Goal: Task Accomplishment & Management: Manage account settings

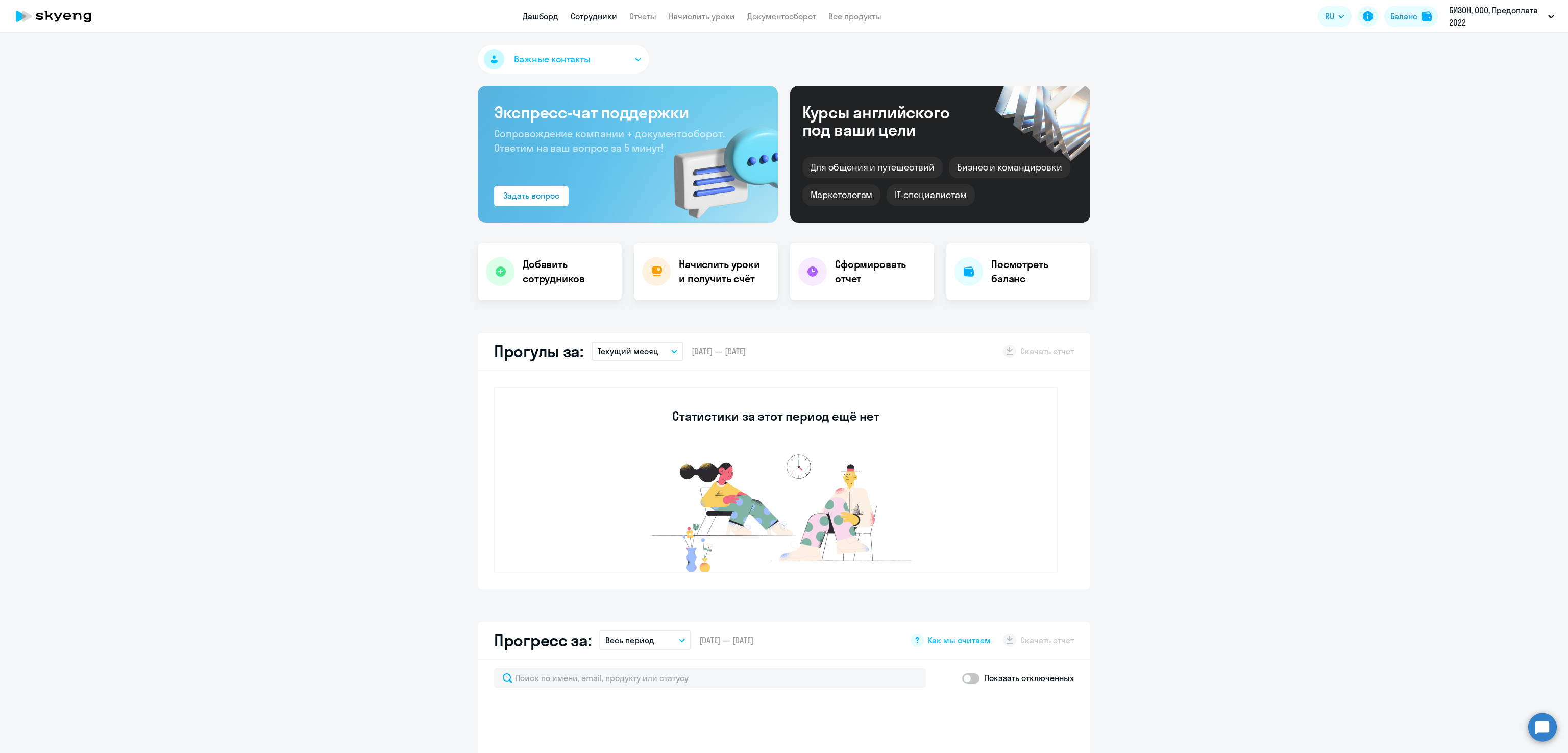
click at [583, 11] on link "Сотрудники" at bounding box center [594, 16] width 47 height 10
select select "30"
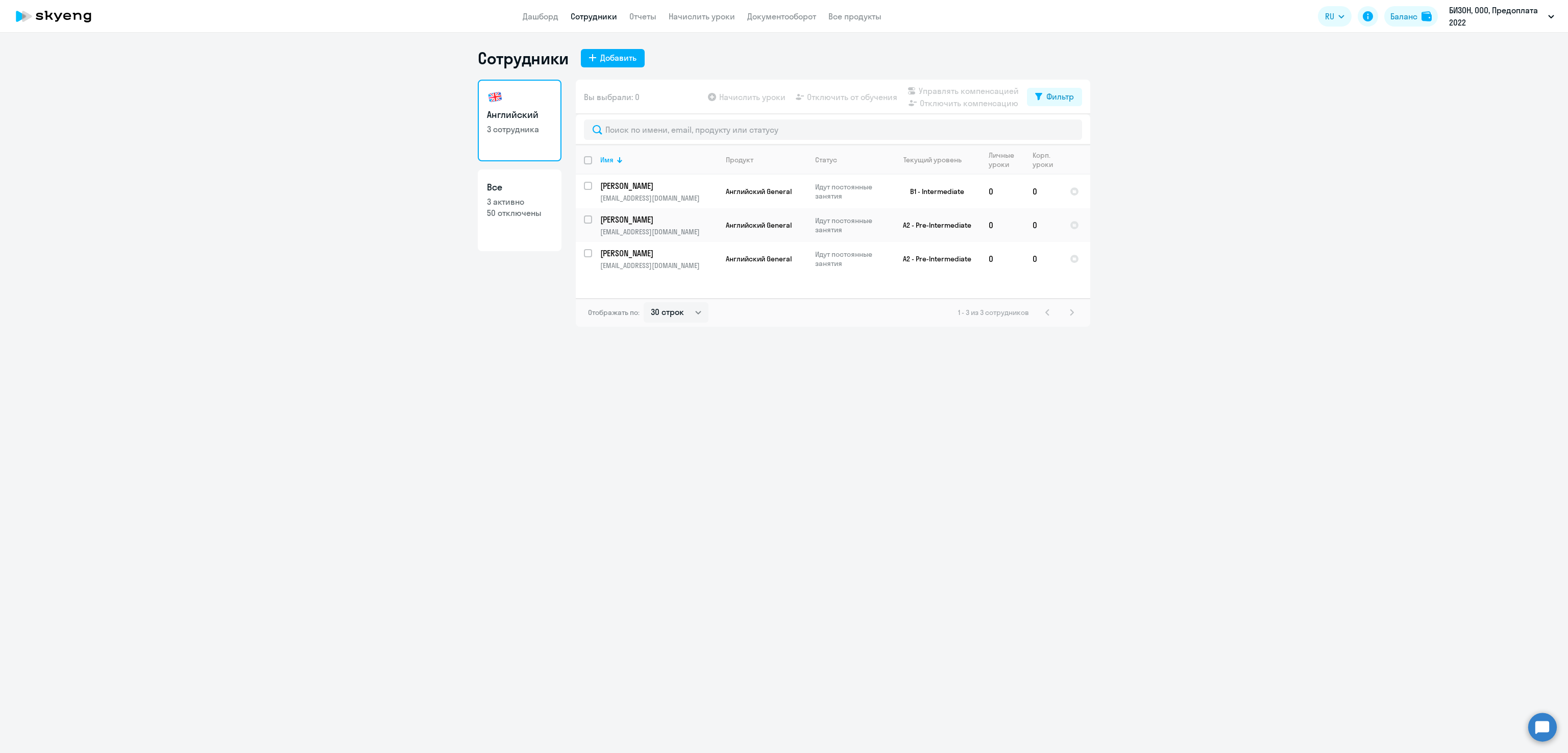
drag, startPoint x: 1054, startPoint y: 450, endPoint x: 1086, endPoint y: 447, distance: 32.1
click at [1054, 452] on div "Сотрудники Добавить Английский 3 сотрудника Все 3 активно 50 отключены Вы выбра…" at bounding box center [784, 392] width 1568 height 720
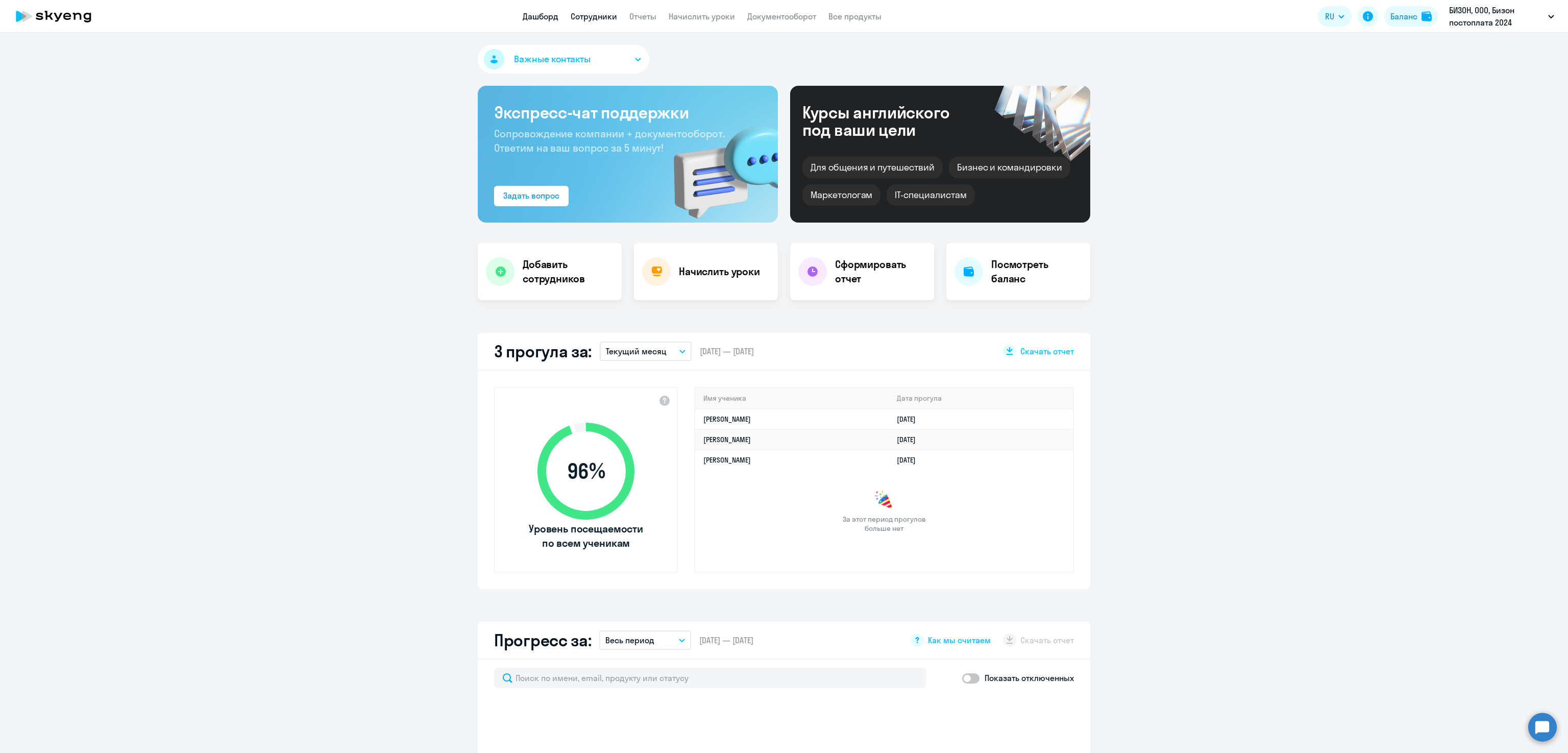
click at [590, 14] on link "Сотрудники" at bounding box center [594, 16] width 47 height 10
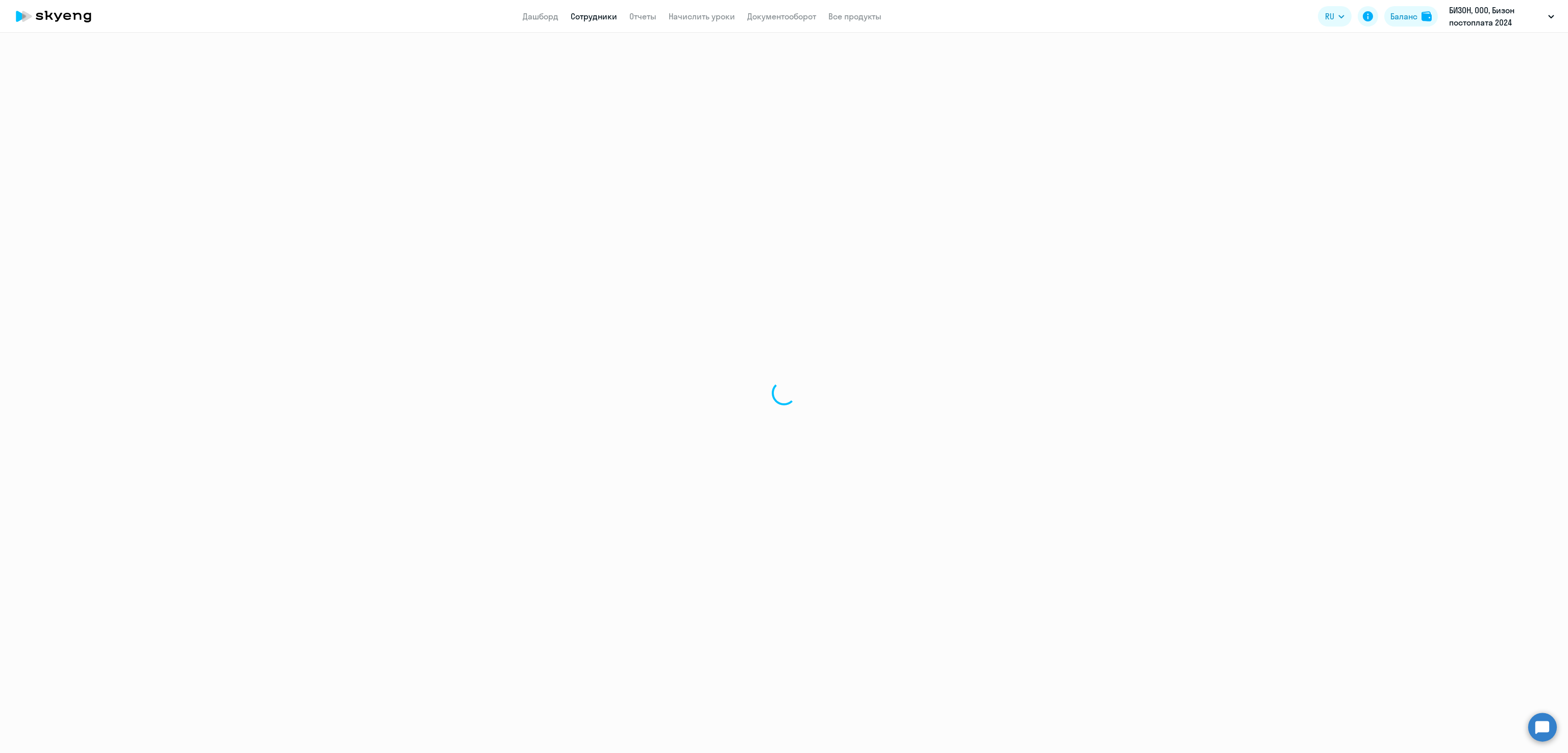
select select "30"
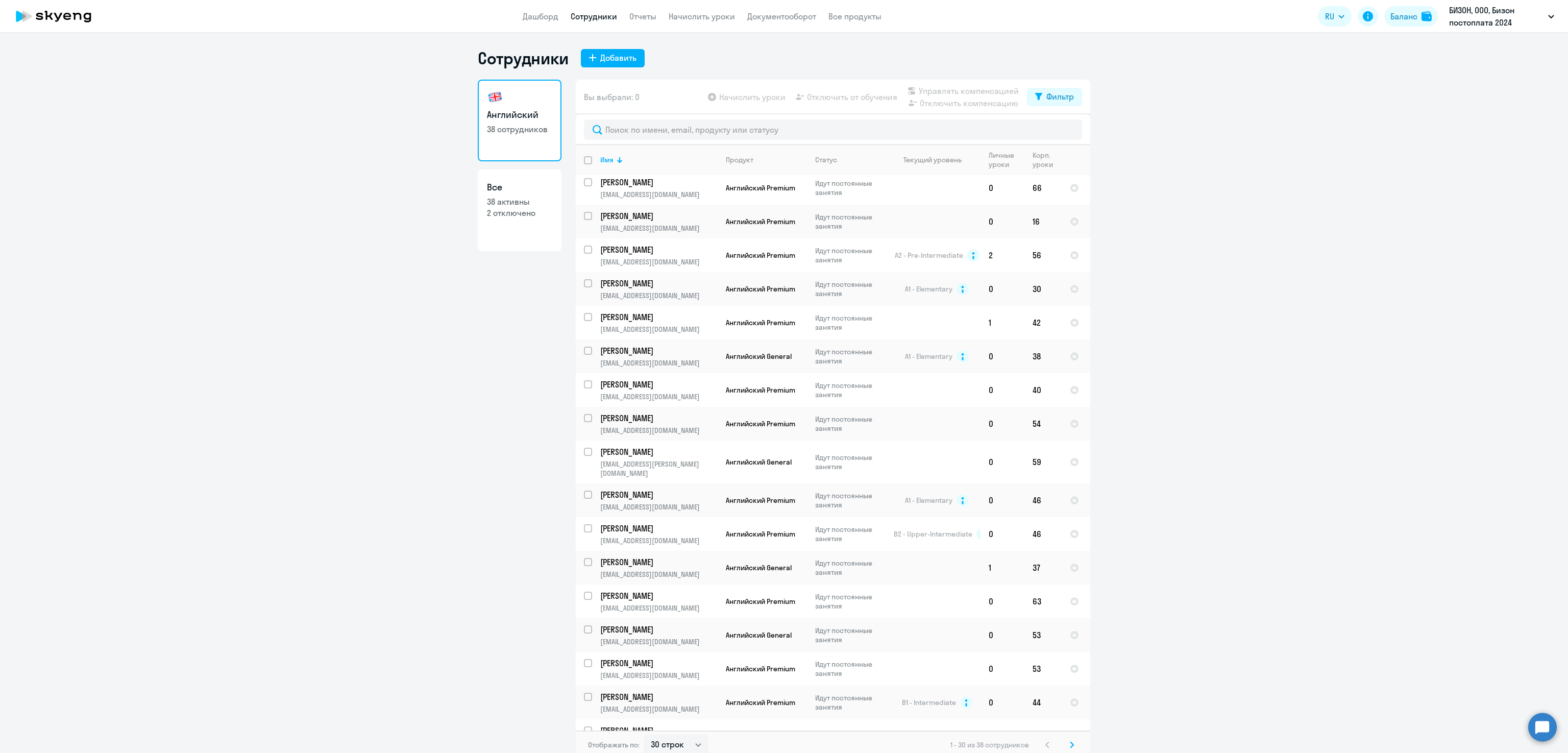
scroll to position [473, 0]
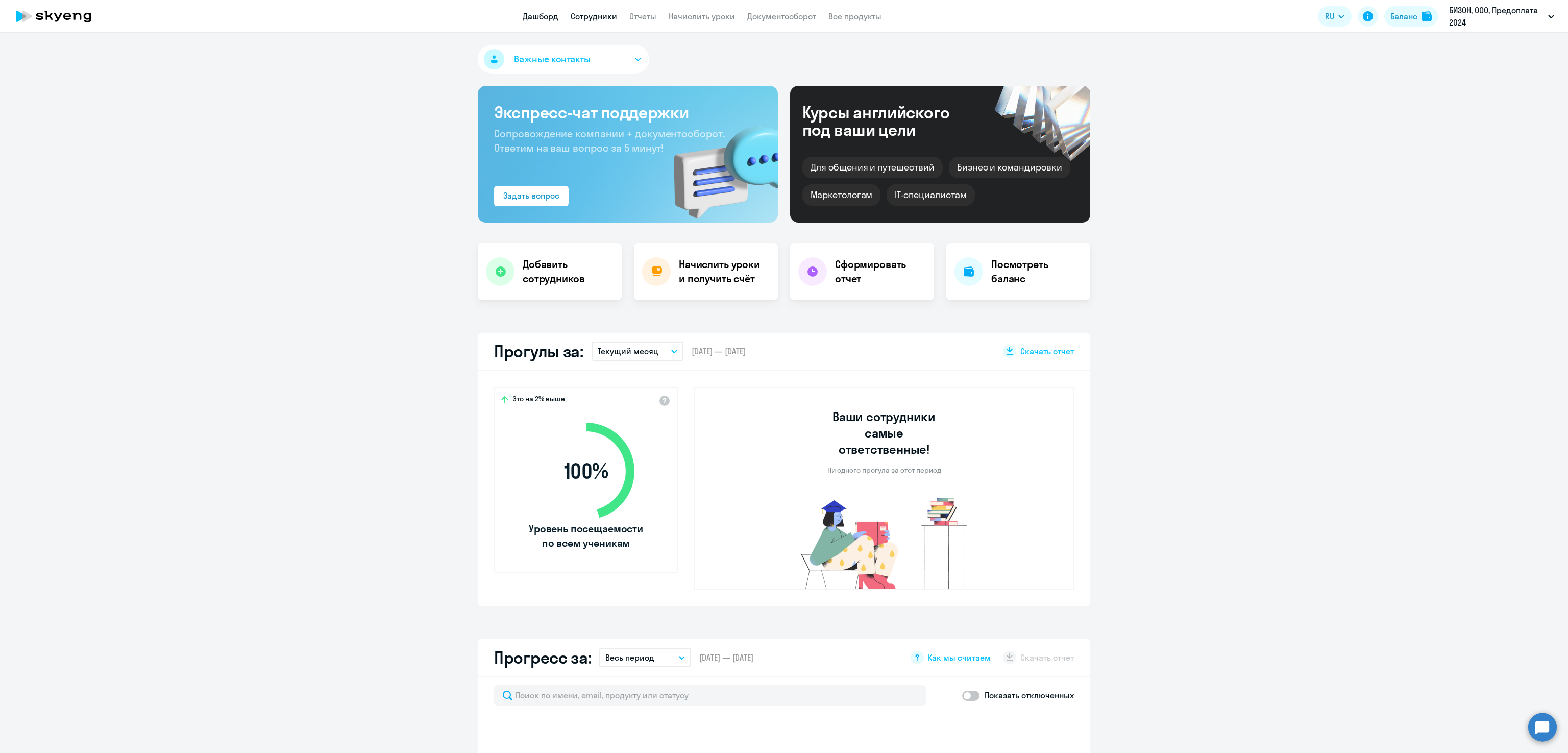
click at [587, 14] on link "Сотрудники" at bounding box center [594, 16] width 47 height 10
select select "30"
click at [585, 12] on link "Сотрудники" at bounding box center [594, 16] width 47 height 10
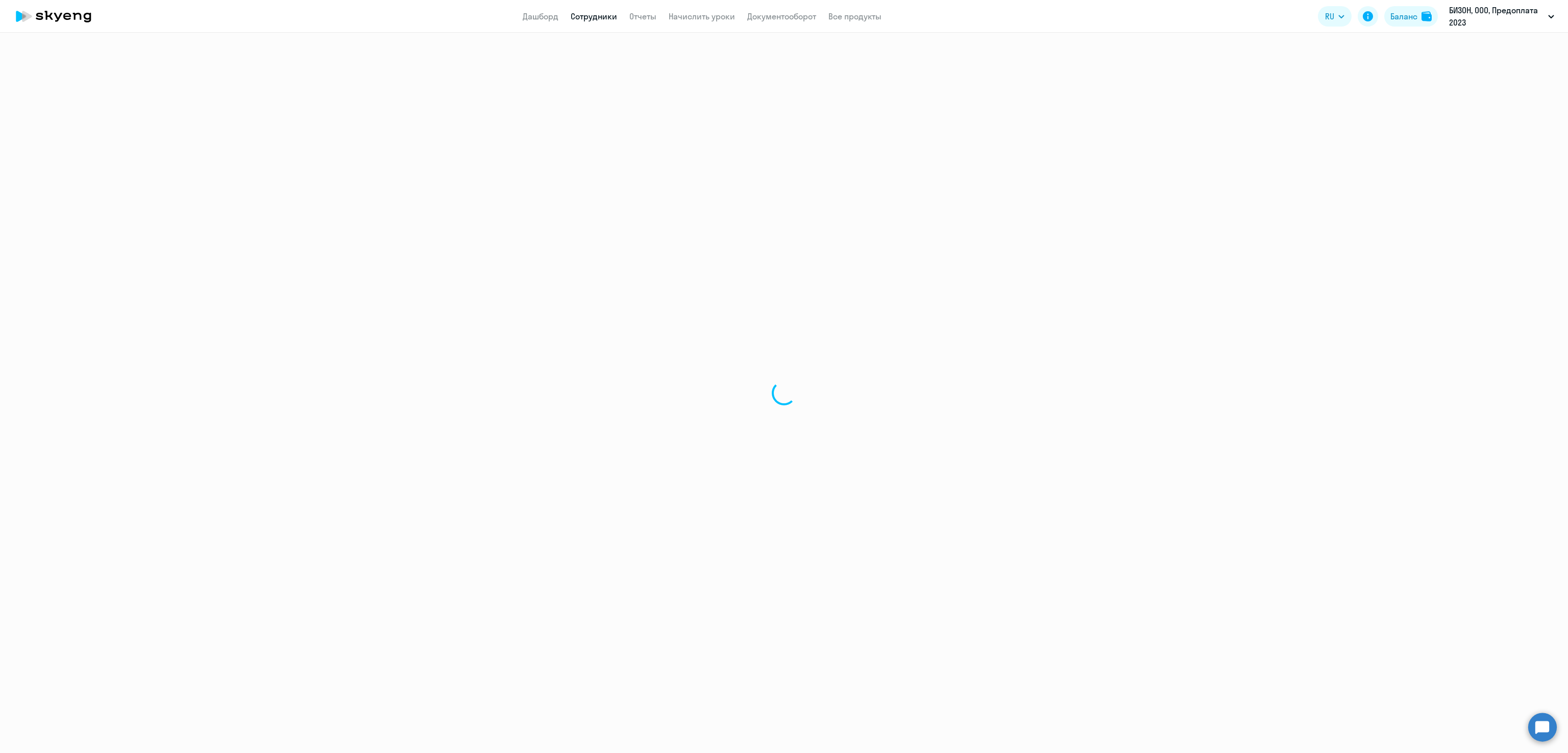
select select "30"
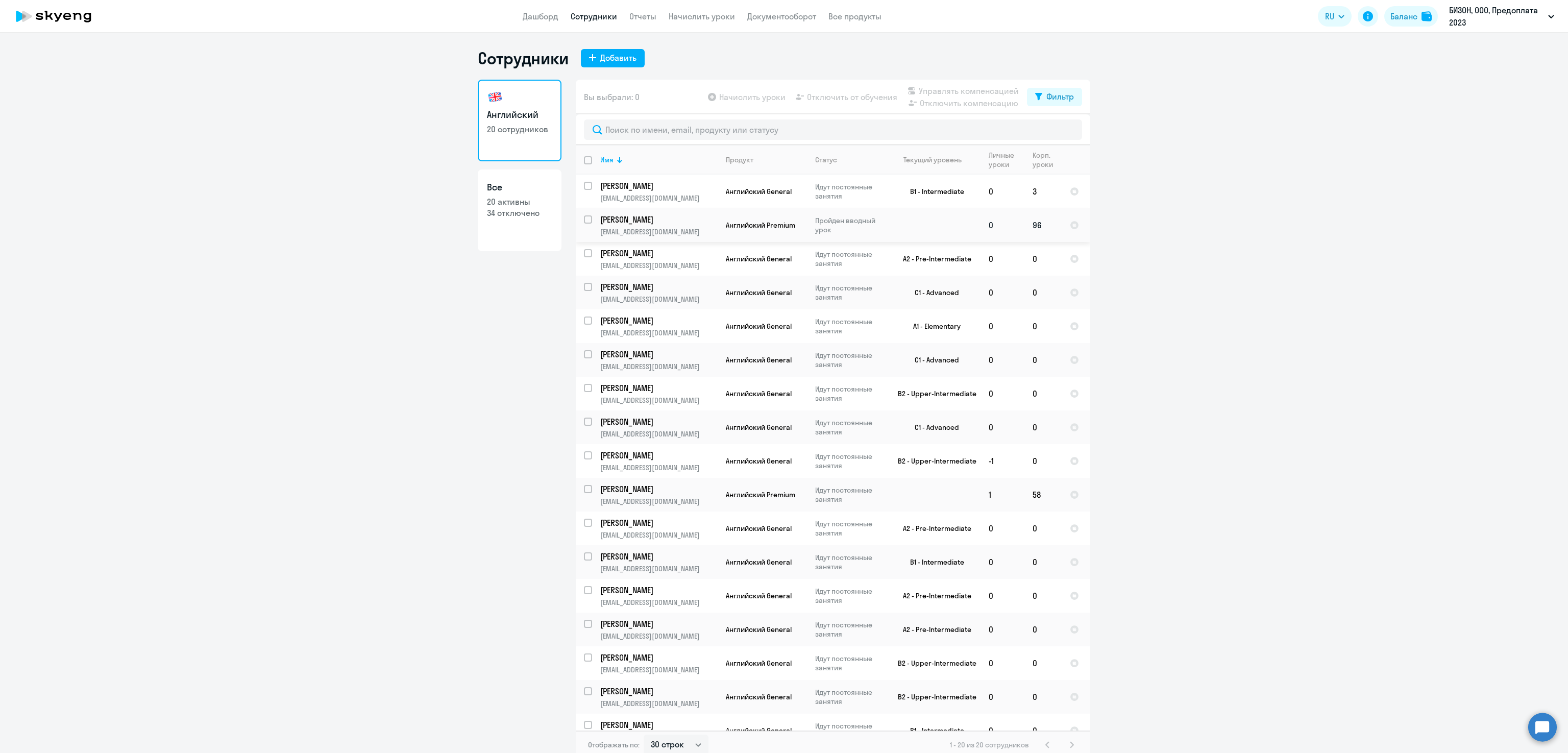
click at [668, 222] on p "Хеирхабаров Теймур Самедович" at bounding box center [657, 219] width 115 height 11
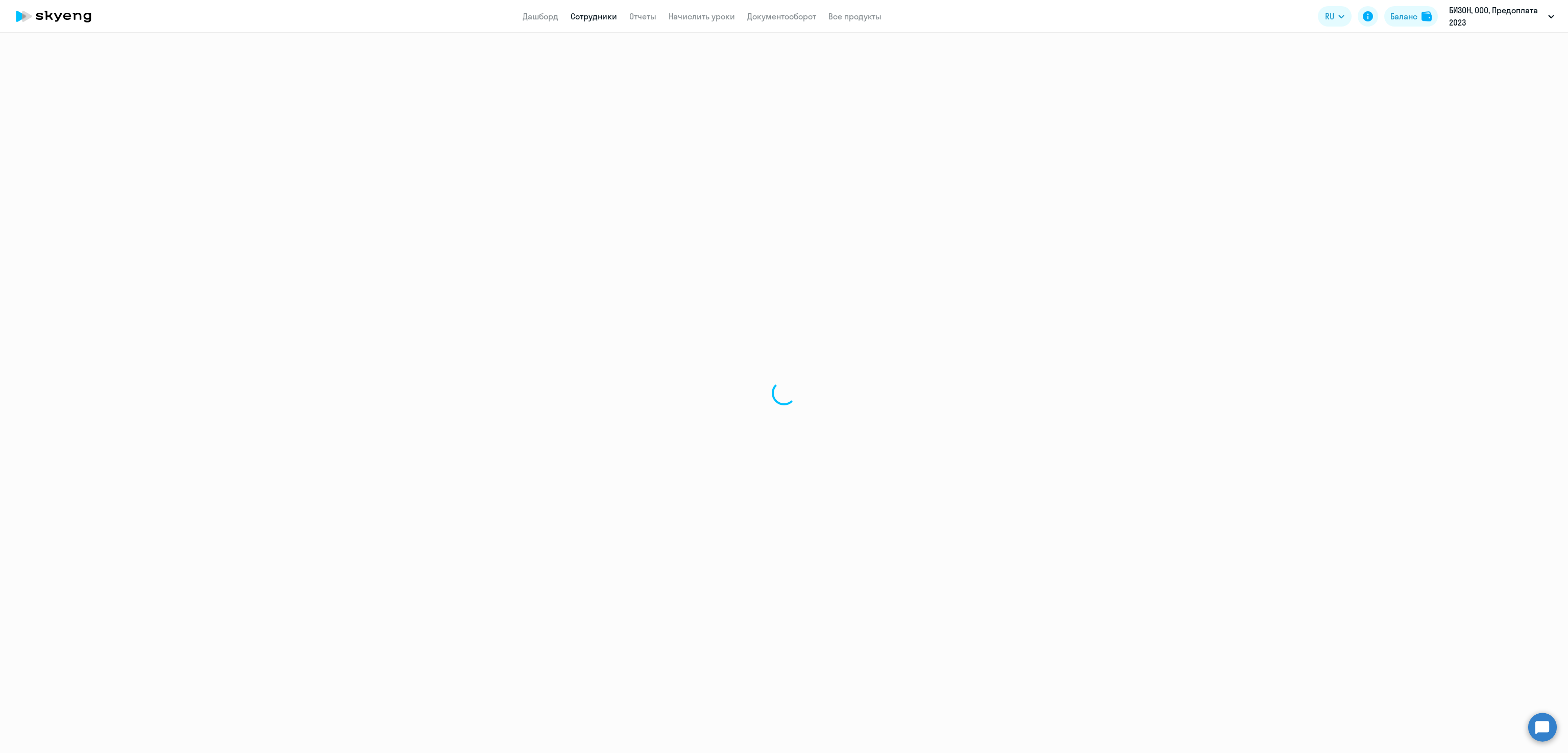
select select "english"
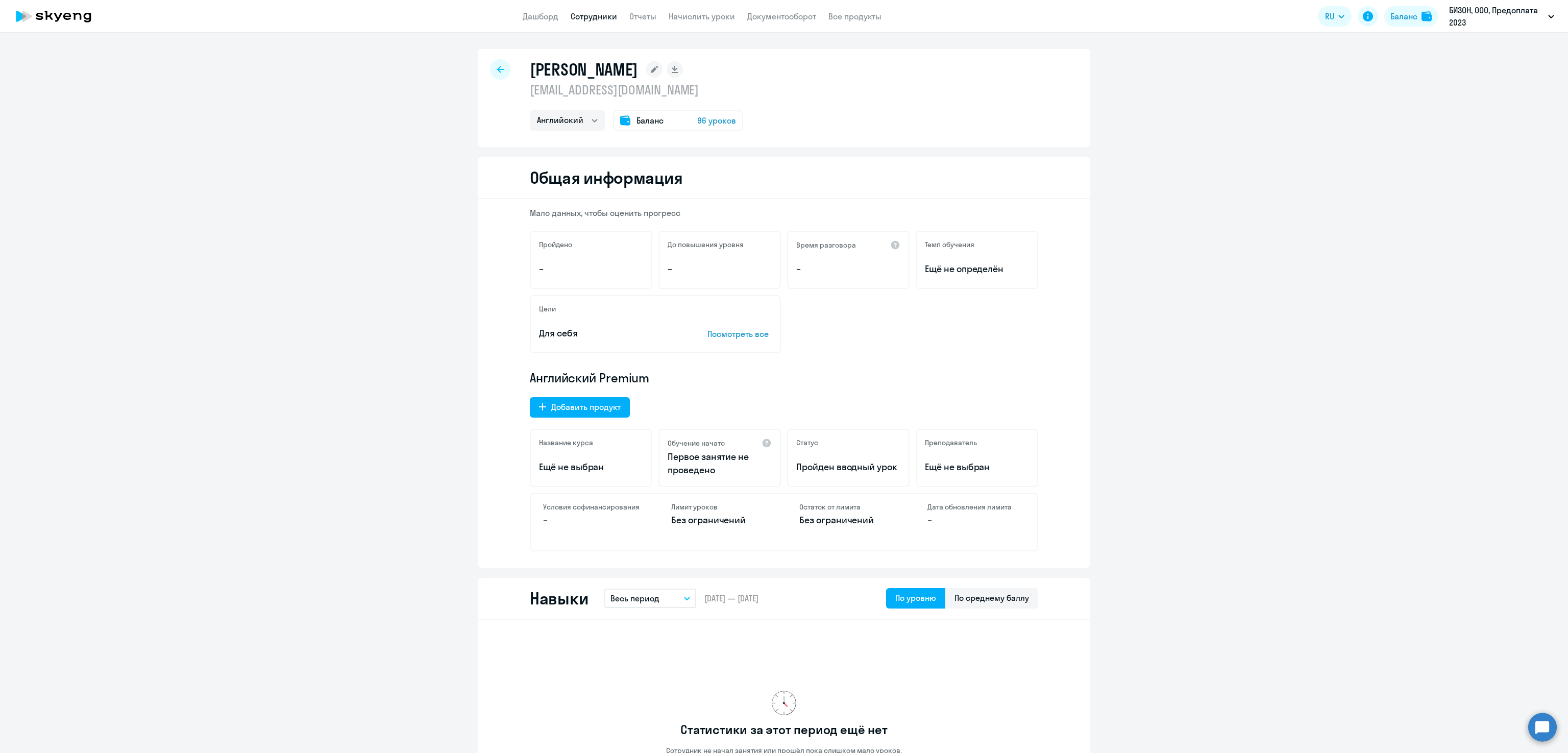
drag, startPoint x: 668, startPoint y: 87, endPoint x: 522, endPoint y: 87, distance: 146.0
click at [530, 87] on p "t.kheirkhabarov@bi.zone" at bounding box center [636, 90] width 214 height 17
copy p "t.kheirkhabarov@bi.zone"
click at [497, 67] on icon at bounding box center [500, 69] width 6 height 7
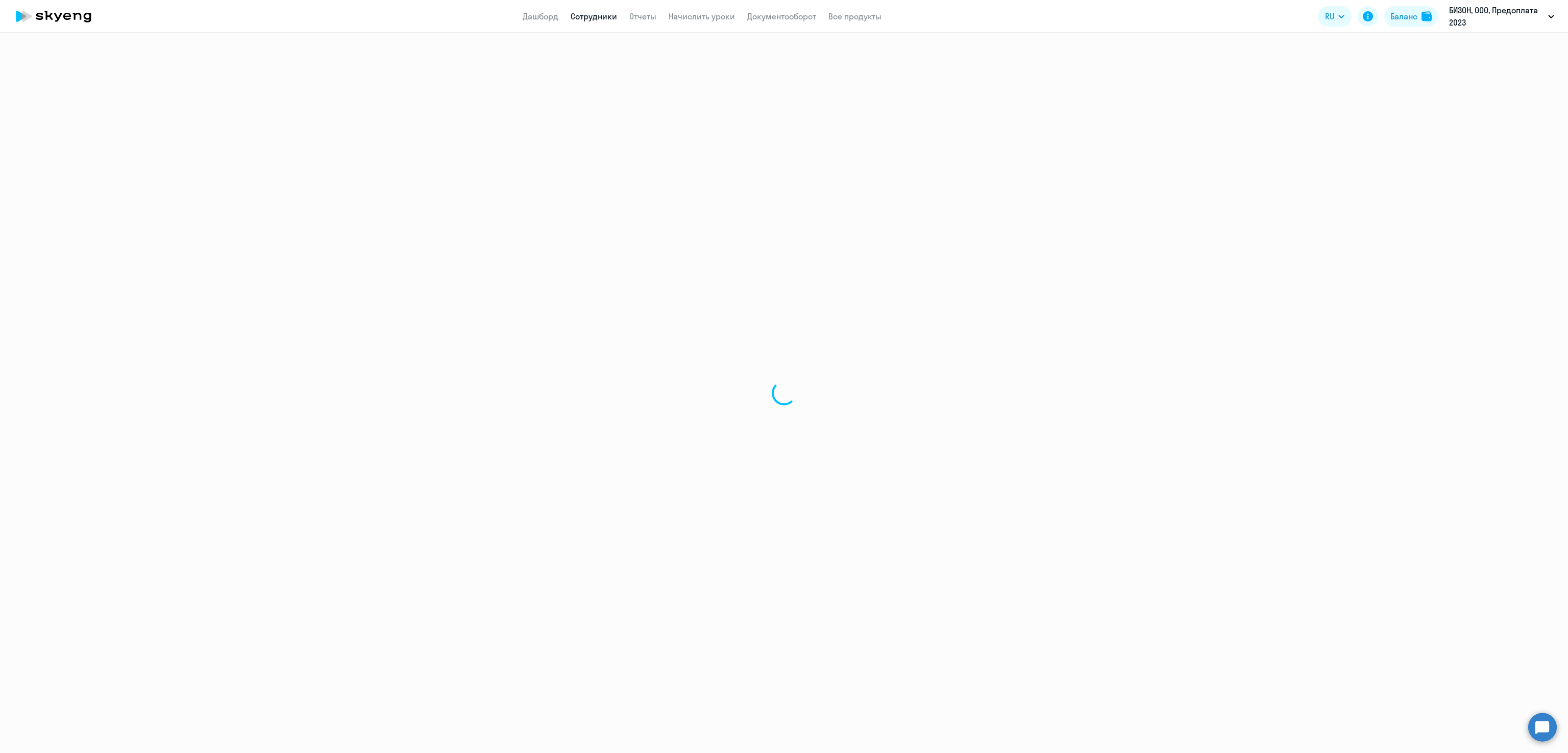
select select "30"
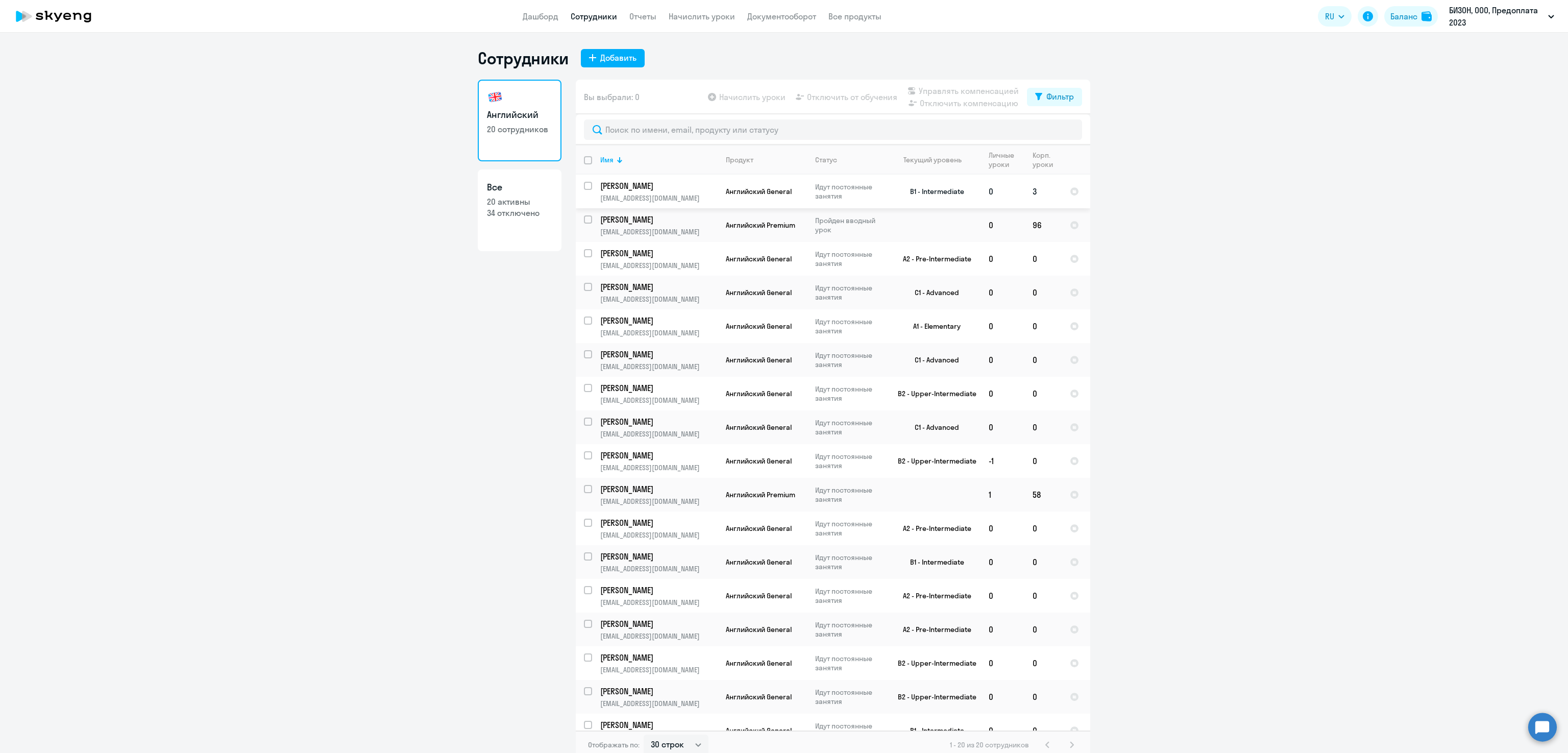
click at [662, 181] on p "Шаляпин Андрей Анатольевич" at bounding box center [657, 186] width 115 height 11
select select "english"
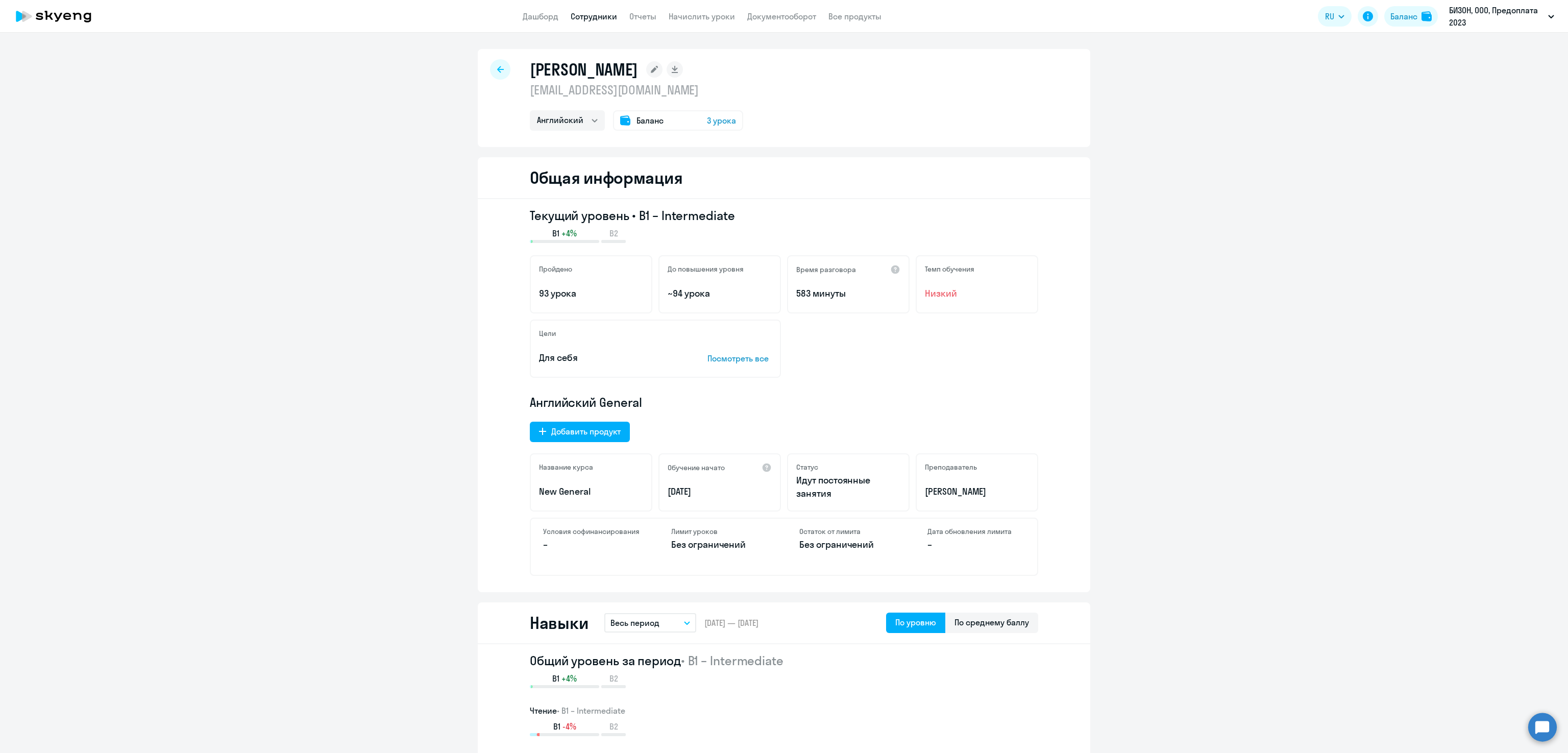
drag, startPoint x: 654, startPoint y: 91, endPoint x: 491, endPoint y: 91, distance: 163.0
click at [491, 91] on div "Шаляпин Андрей Анатольевич a.shalyapin@bi.zone Английский Баланс 3 урока" at bounding box center [784, 98] width 613 height 98
click at [664, 92] on p "a.shalyapin@bi.zone" at bounding box center [636, 90] width 214 height 17
drag, startPoint x: 658, startPoint y: 88, endPoint x: 525, endPoint y: 92, distance: 133.1
click at [530, 92] on p "a.shalyapin@bi.zone" at bounding box center [636, 90] width 214 height 17
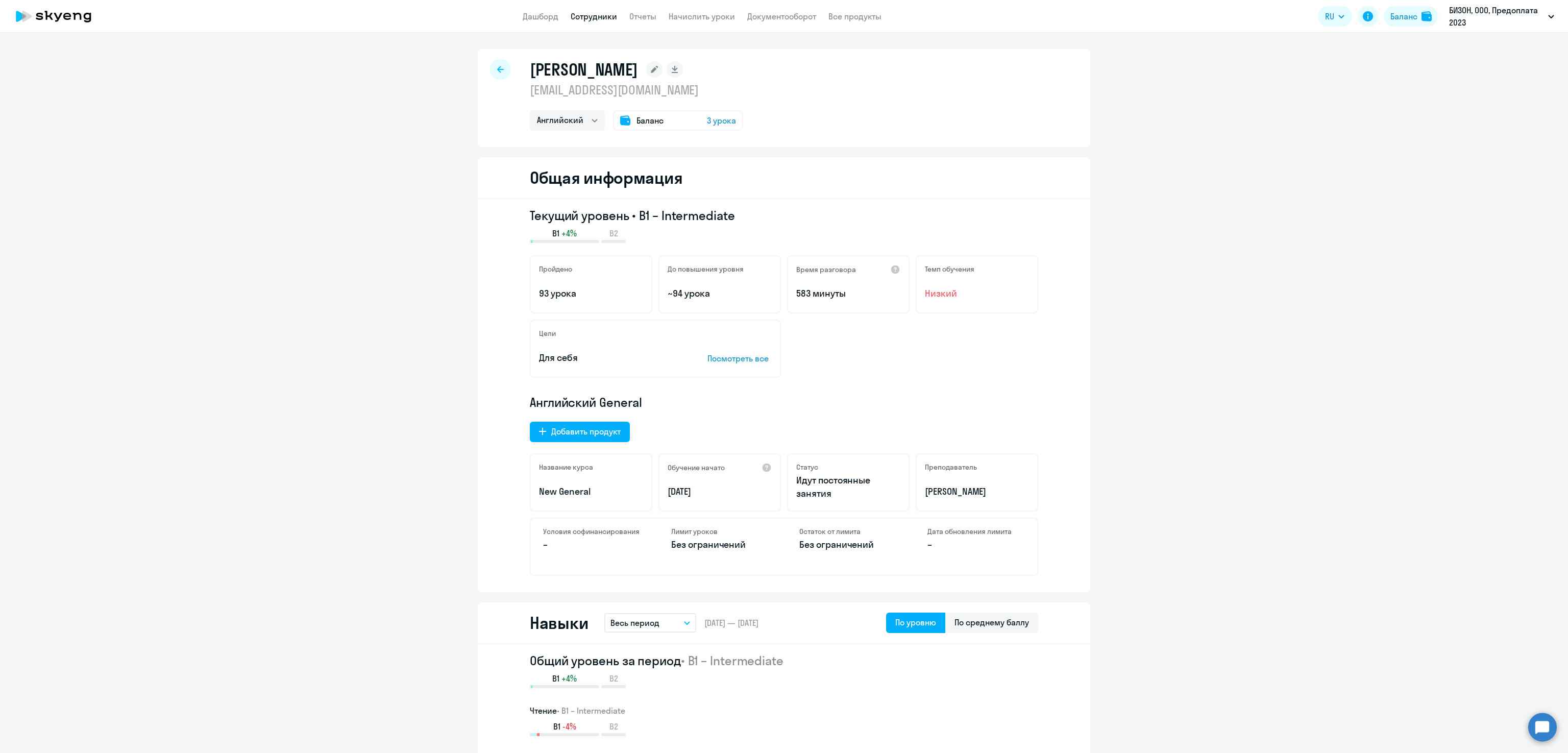
copy p "a.shalyapin@bi.zone"
click at [496, 65] on div at bounding box center [500, 70] width 21 height 21
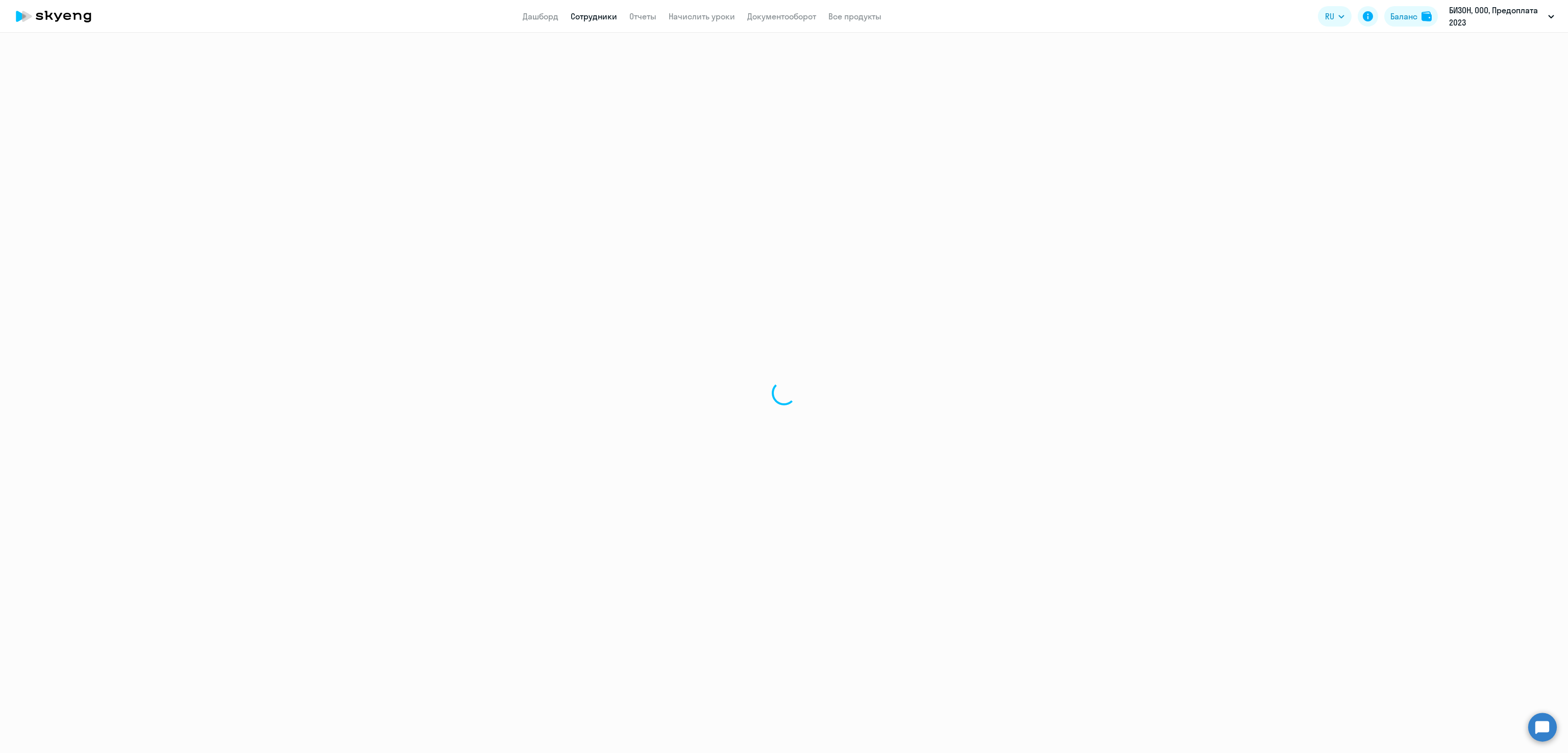
select select "30"
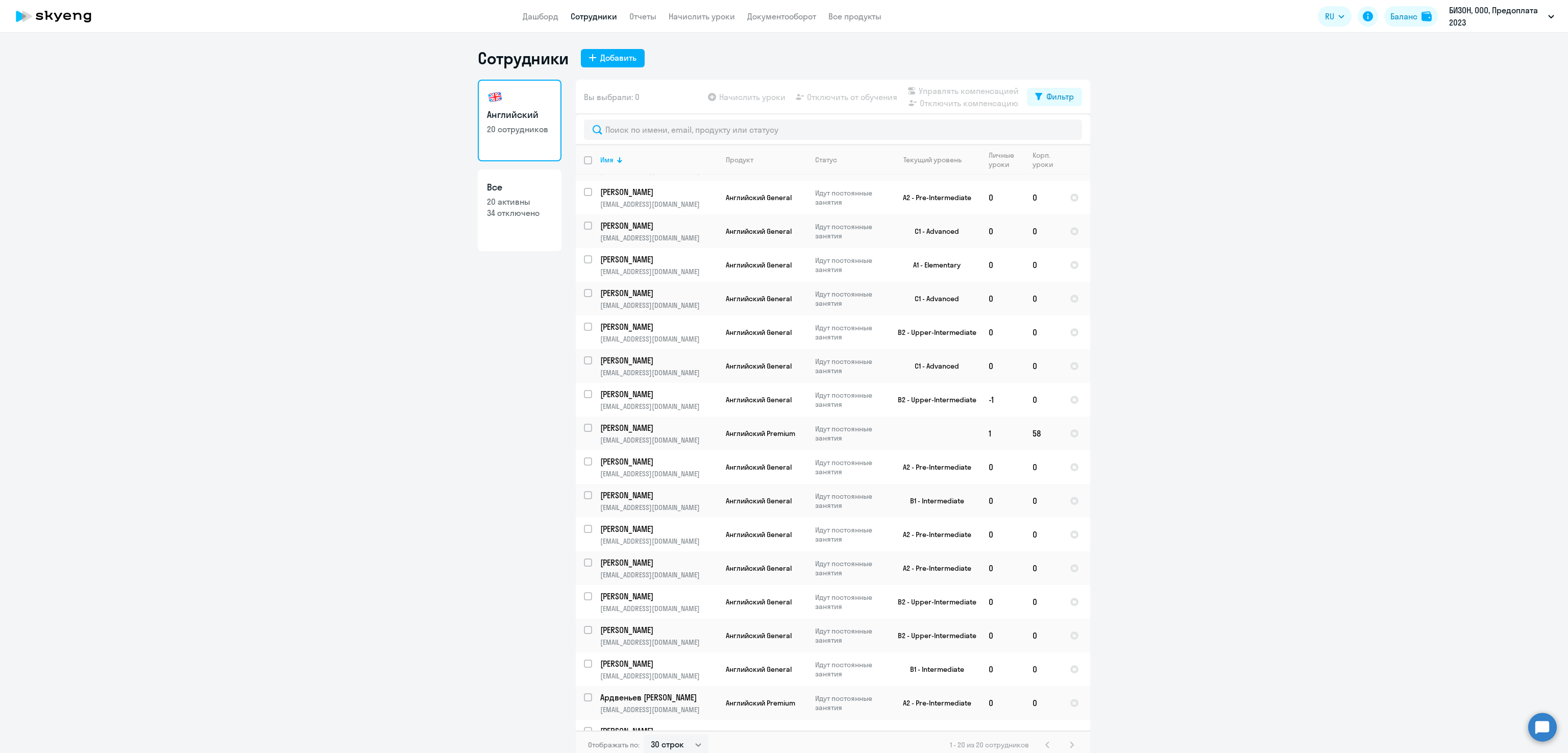
scroll to position [114, 0]
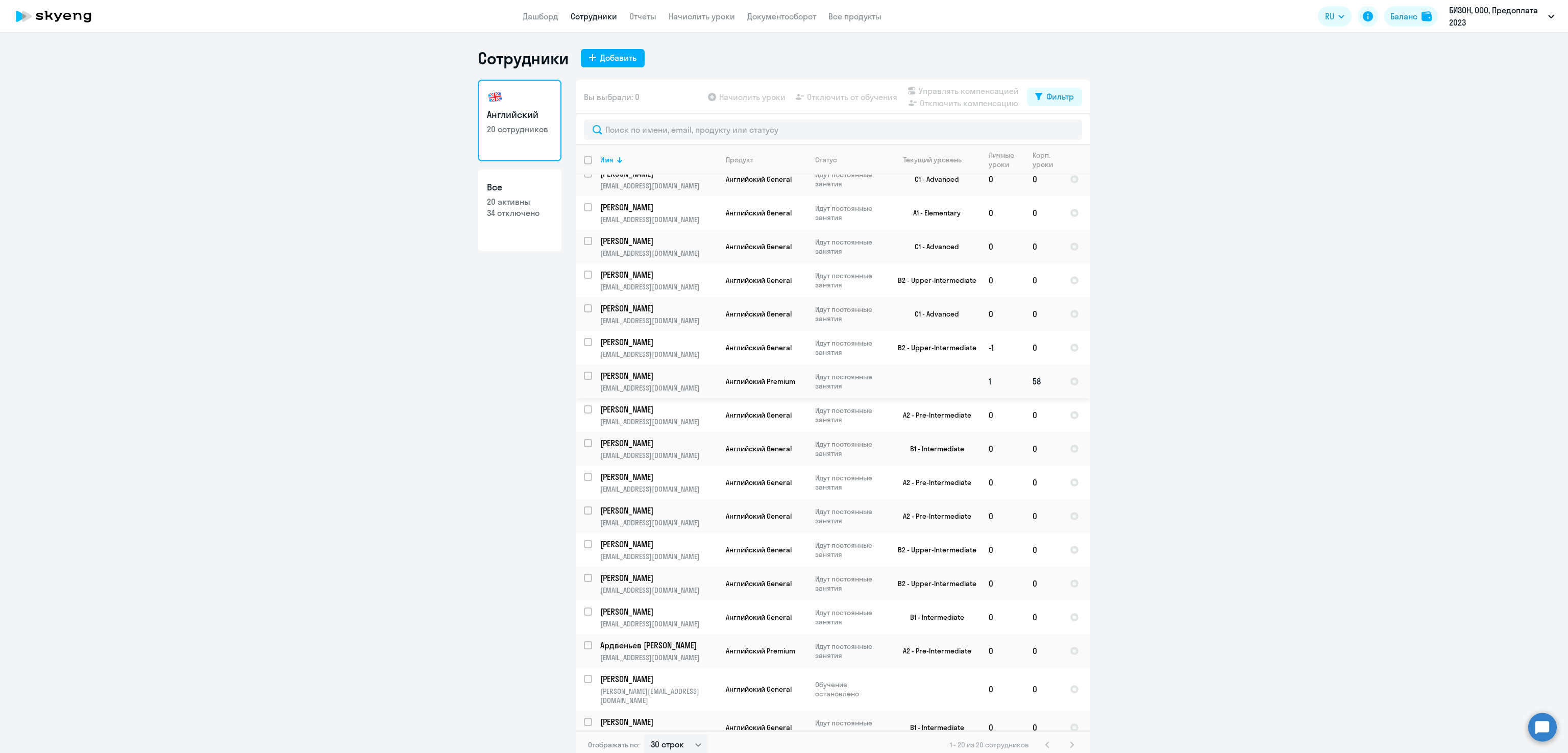
click at [633, 379] on p "Микрюкова Мария" at bounding box center [657, 376] width 115 height 11
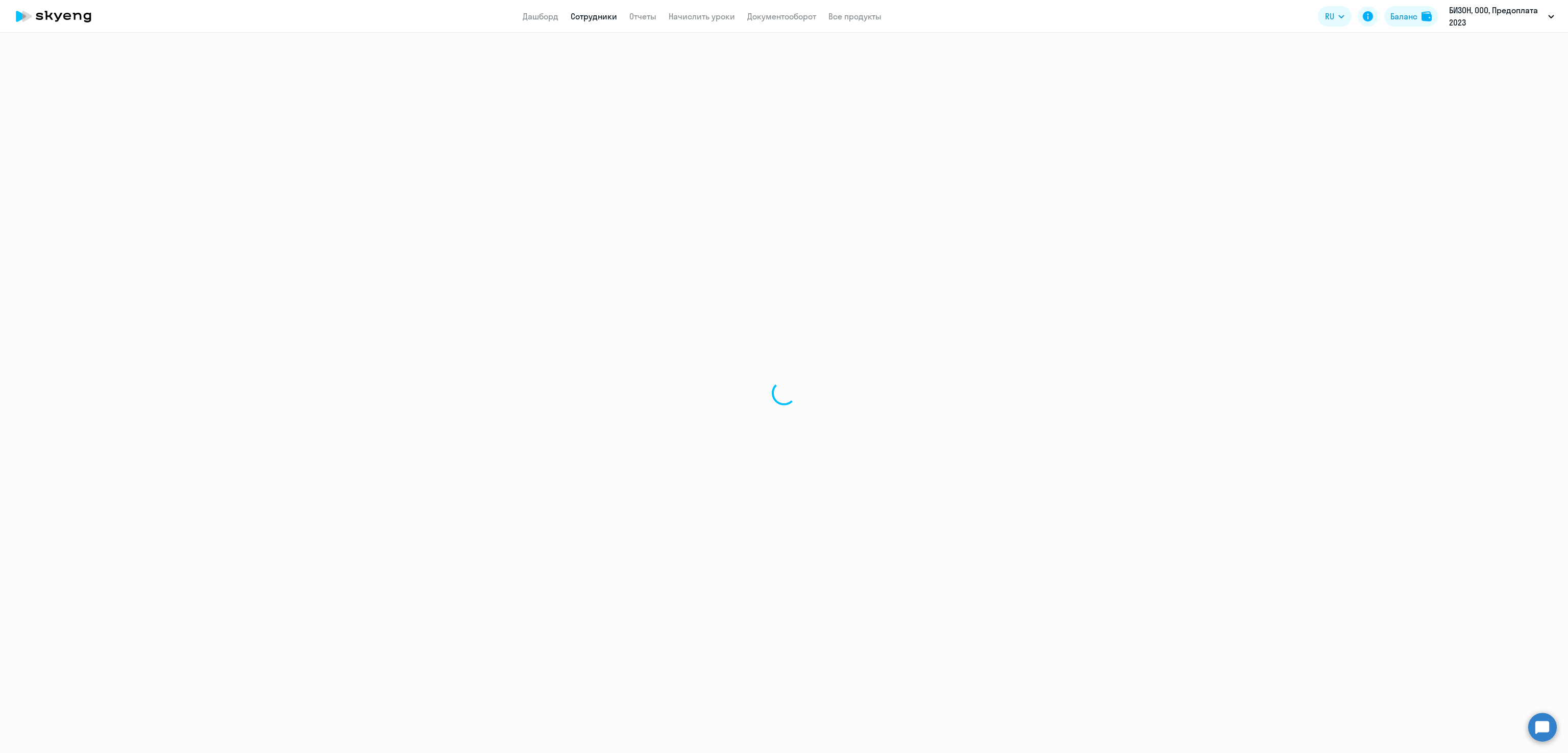
select select "english"
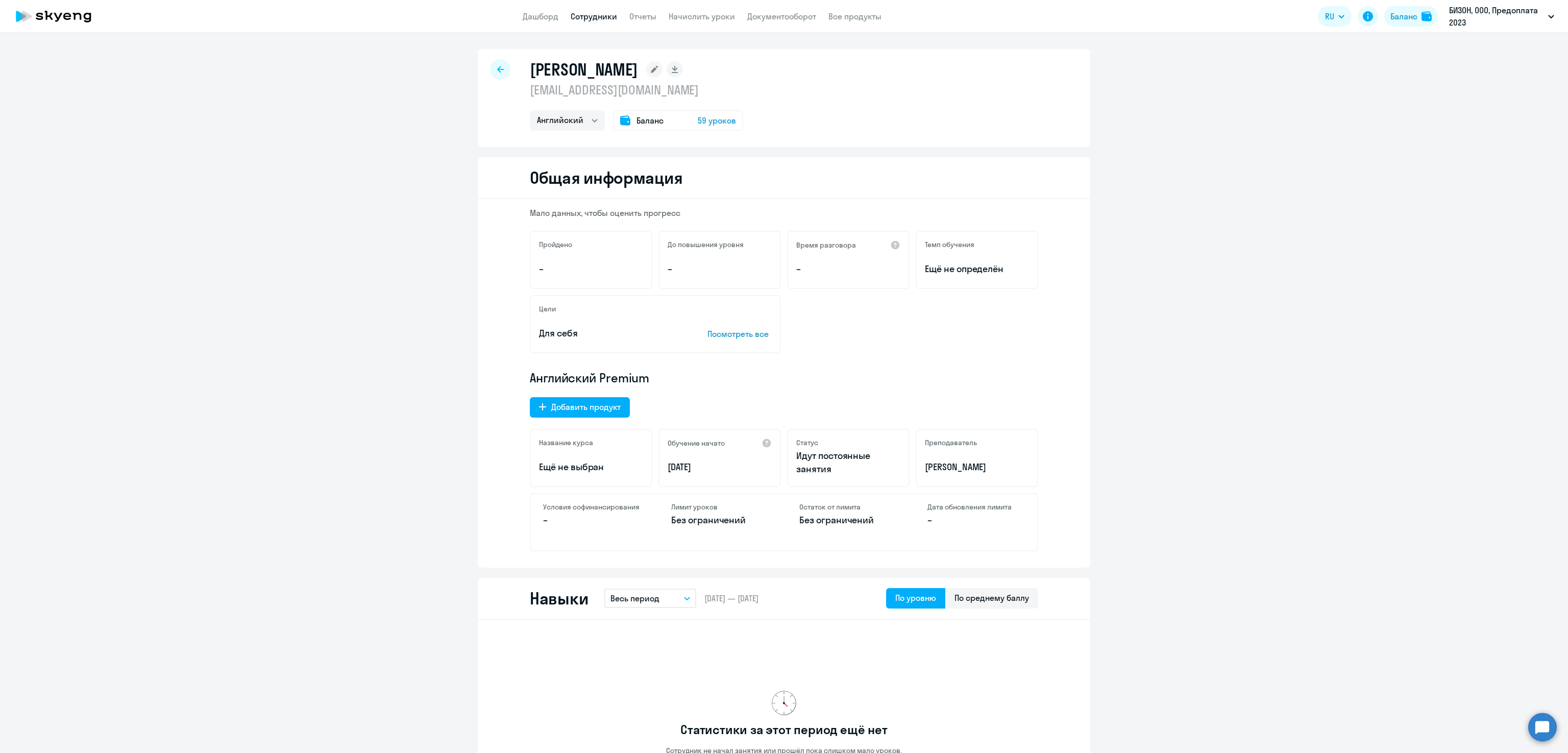
drag, startPoint x: 613, startPoint y: 90, endPoint x: 480, endPoint y: 89, distance: 133.0
click at [480, 89] on div "Микрюкова Мария mm@bi.zone Английский Баланс 59 уроков" at bounding box center [784, 98] width 613 height 98
click at [607, 86] on p "mm@bi.zone" at bounding box center [636, 90] width 214 height 17
drag, startPoint x: 606, startPoint y: 87, endPoint x: 511, endPoint y: 91, distance: 95.1
click at [511, 91] on div "Микрюкова Мария mm@bi.zone Английский Баланс 59 уроков" at bounding box center [784, 98] width 613 height 98
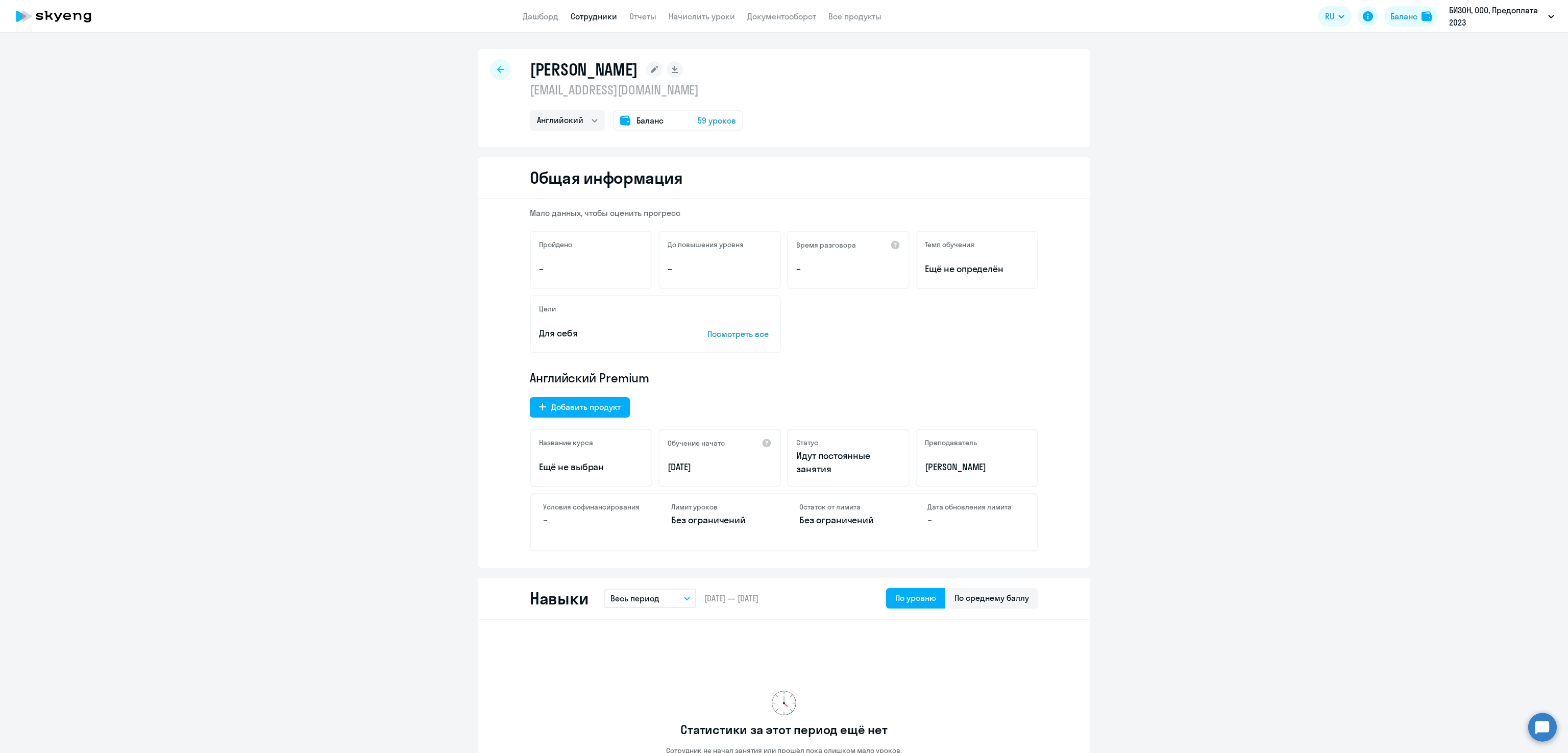
click at [490, 71] on div at bounding box center [500, 70] width 21 height 21
select select "30"
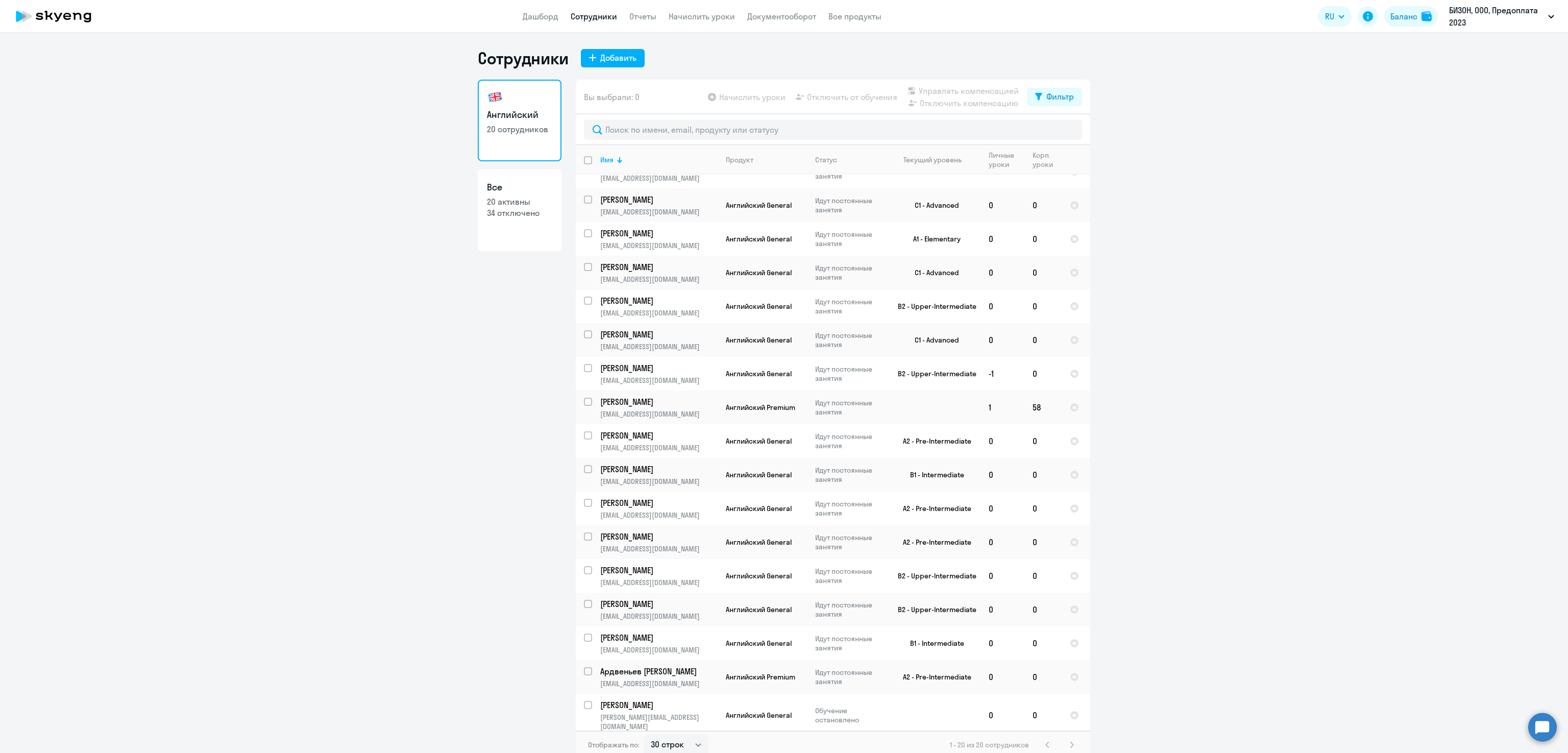
scroll to position [114, 0]
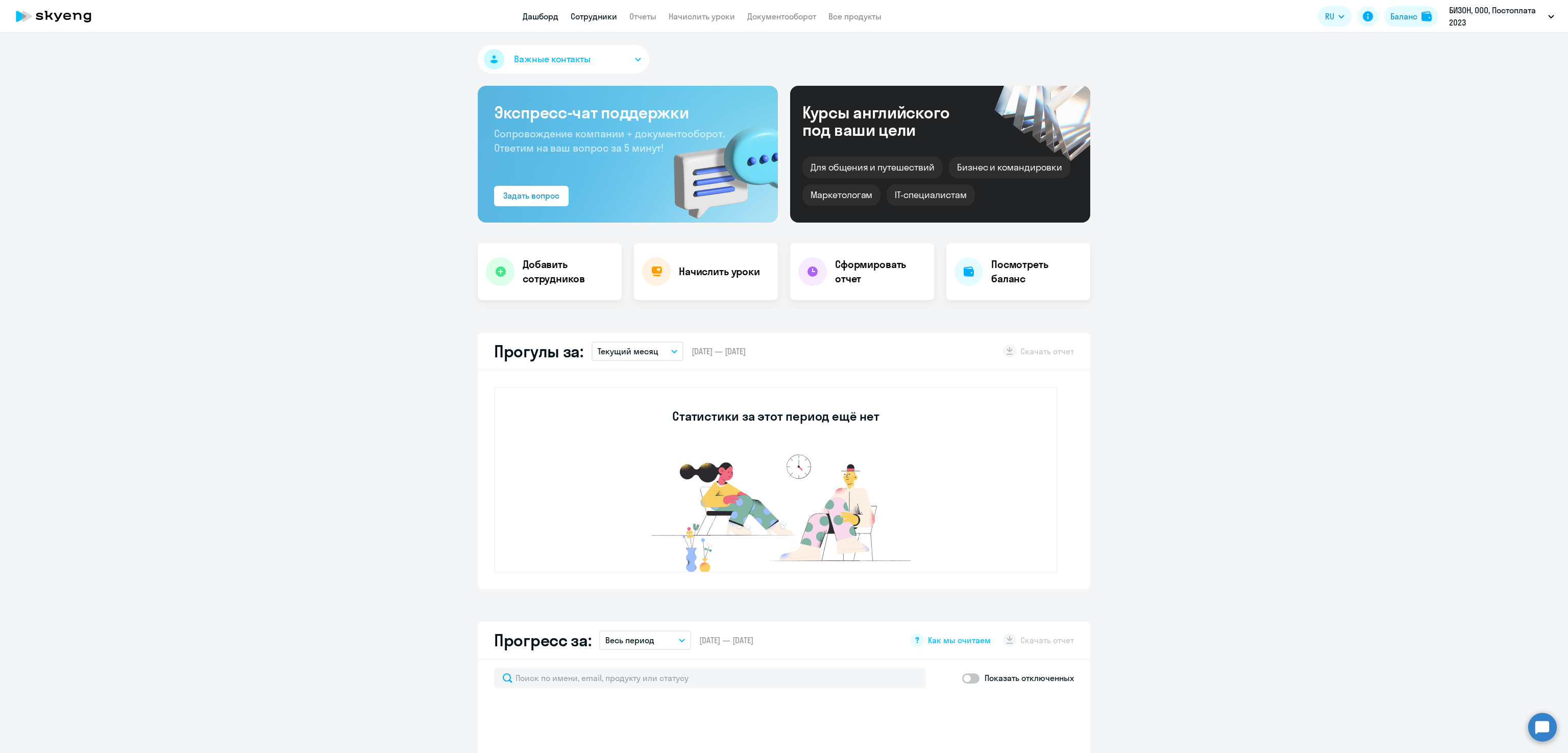
click at [601, 19] on link "Сотрудники" at bounding box center [594, 16] width 47 height 10
select select "30"
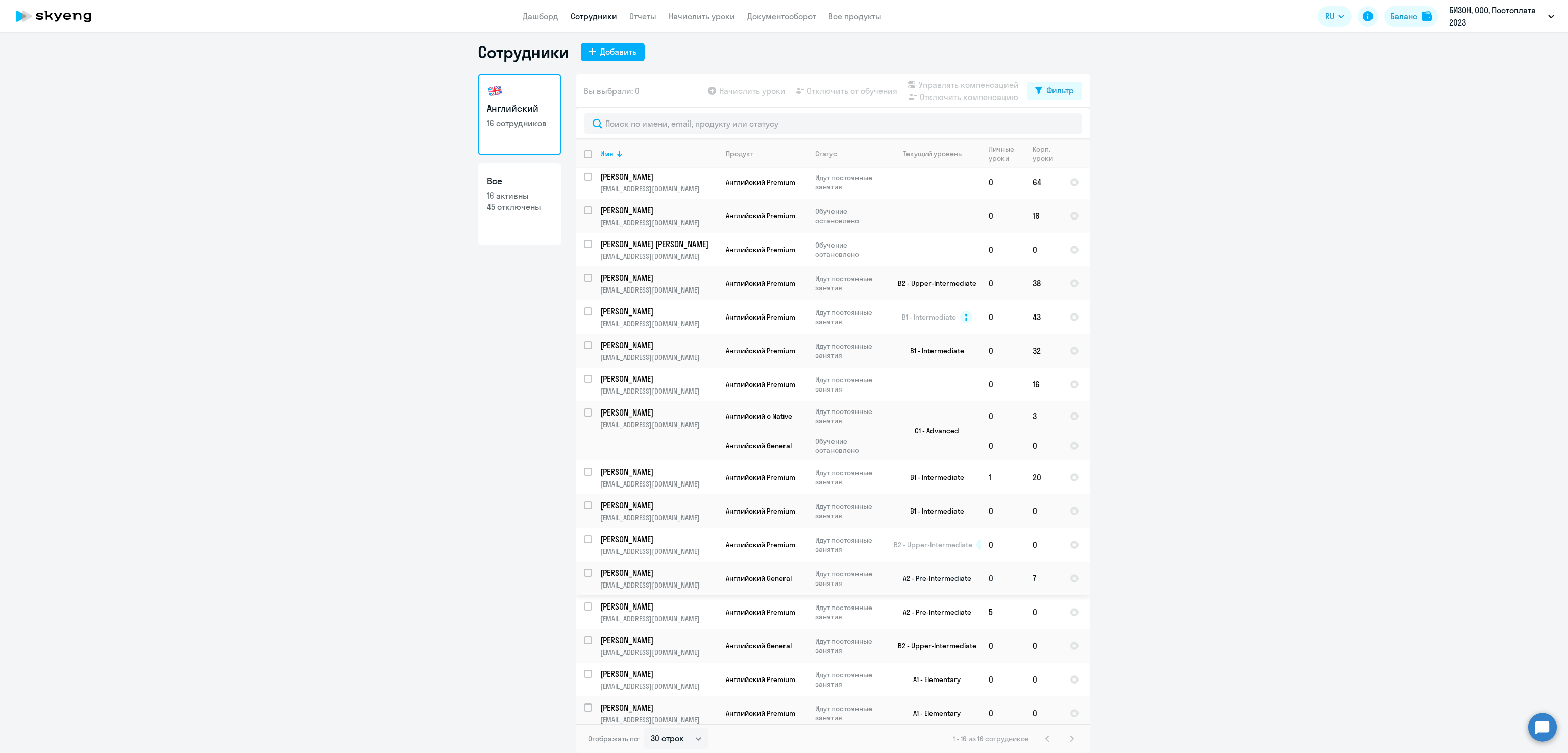
scroll to position [4, 0]
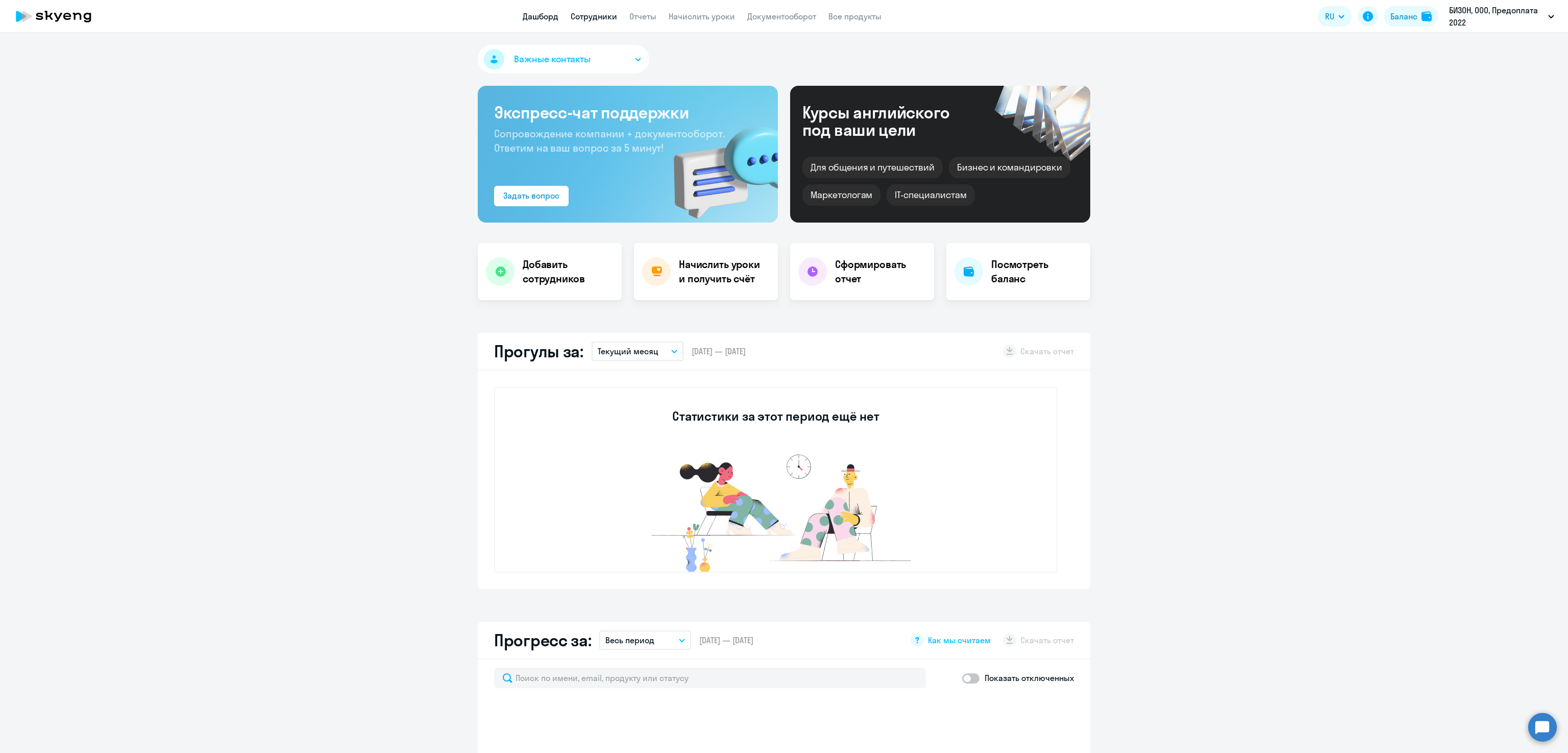
click at [587, 17] on link "Сотрудники" at bounding box center [594, 16] width 47 height 10
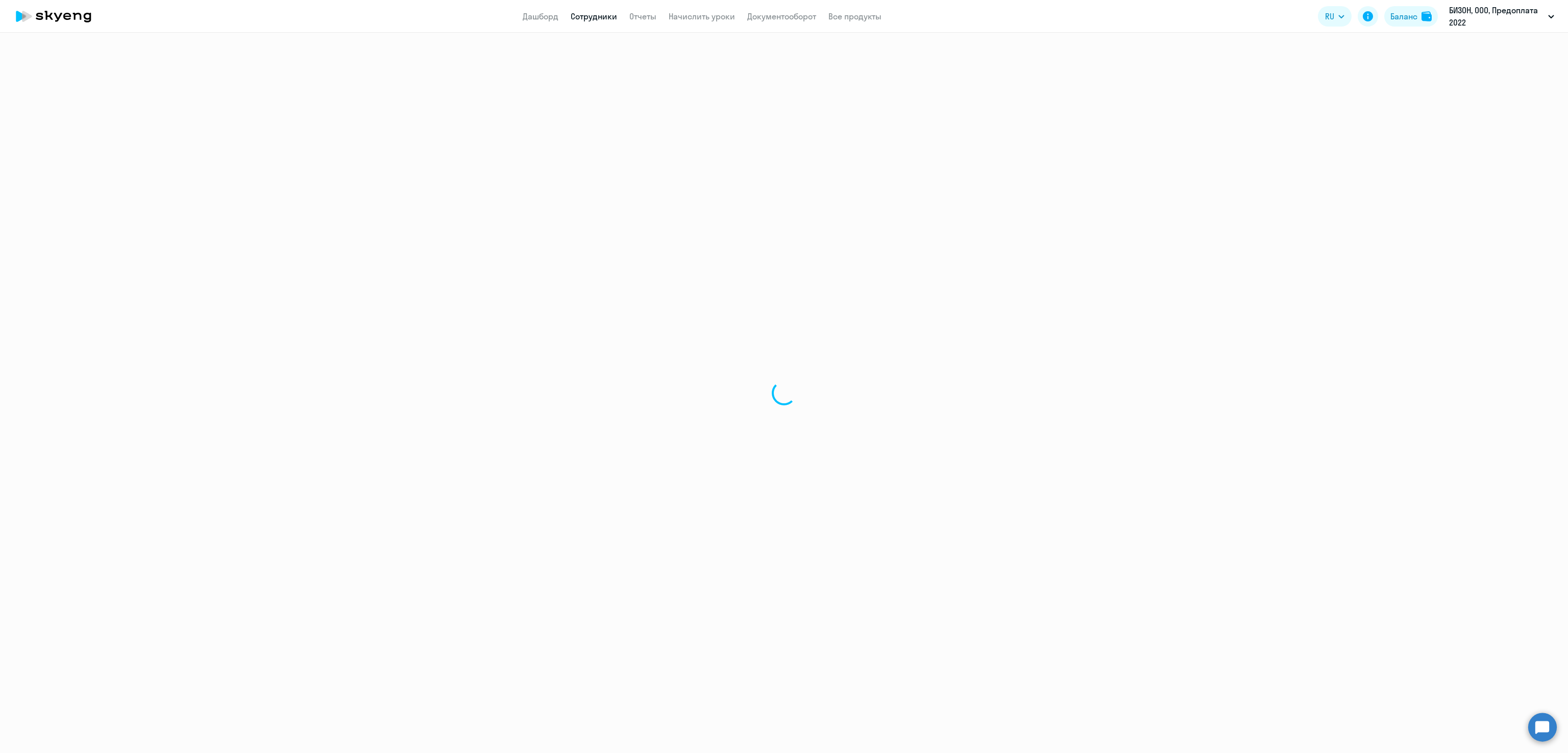
select select "30"
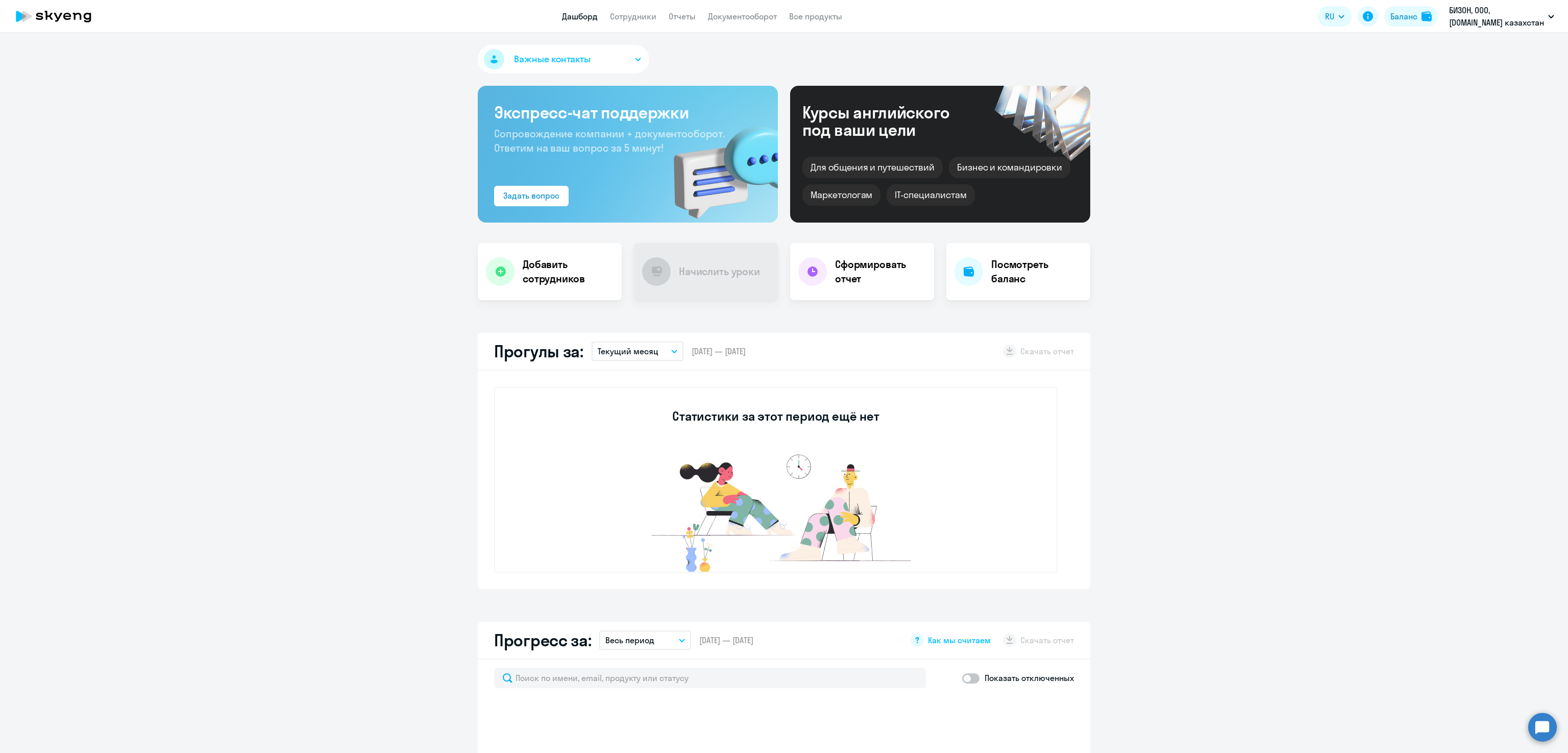
select select "30"
click at [639, 24] on app-header "Дашборд Сотрудники Отчеты Документооборот Все продукты Дашборд Сотрудники Отчет…" at bounding box center [784, 16] width 1568 height 33
click at [639, 17] on link "Сотрудники" at bounding box center [633, 16] width 47 height 10
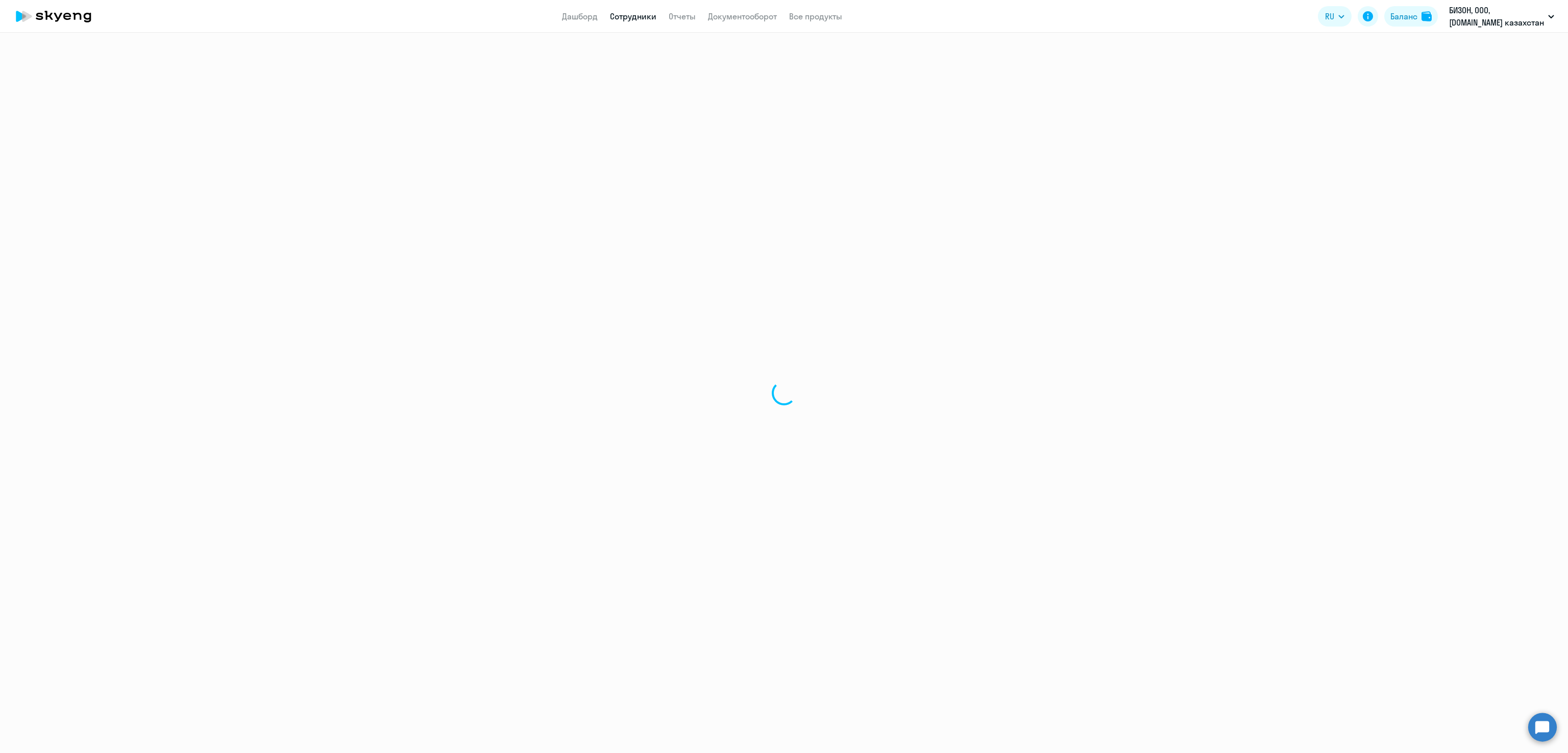
select select "30"
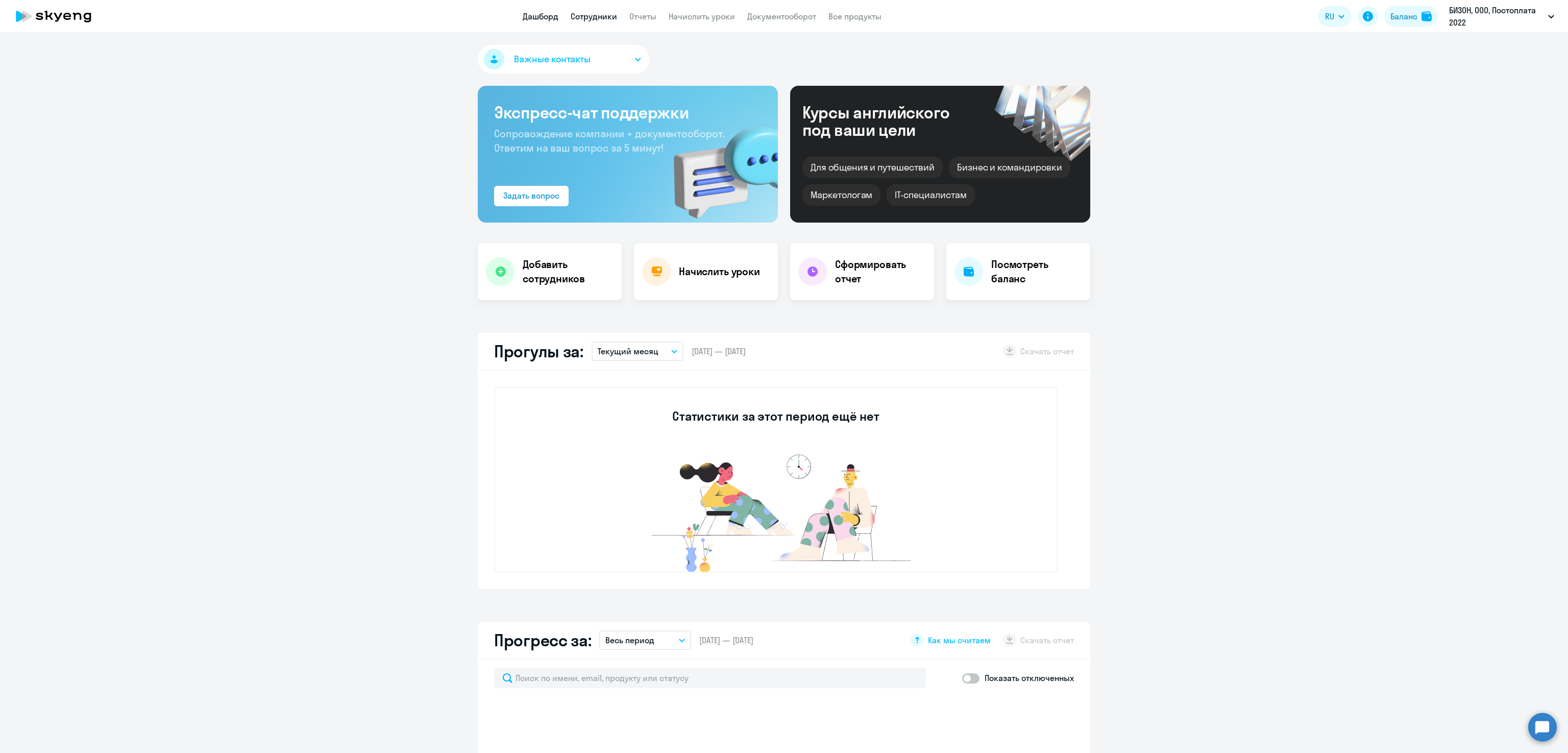
click at [605, 21] on link "Сотрудники" at bounding box center [594, 16] width 47 height 10
select select "30"
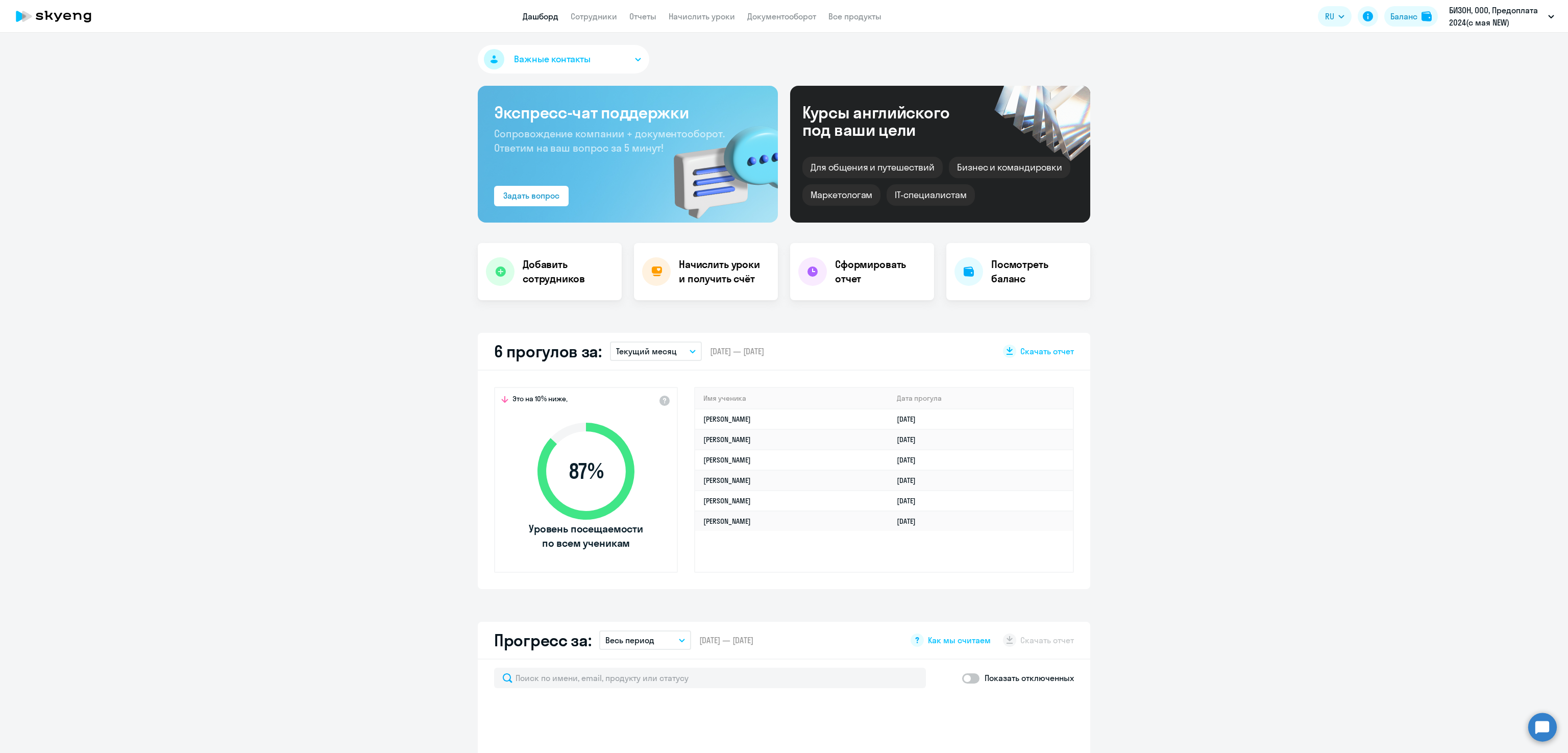
select select "30"
click at [700, 14] on link "Начислить уроки" at bounding box center [702, 16] width 67 height 10
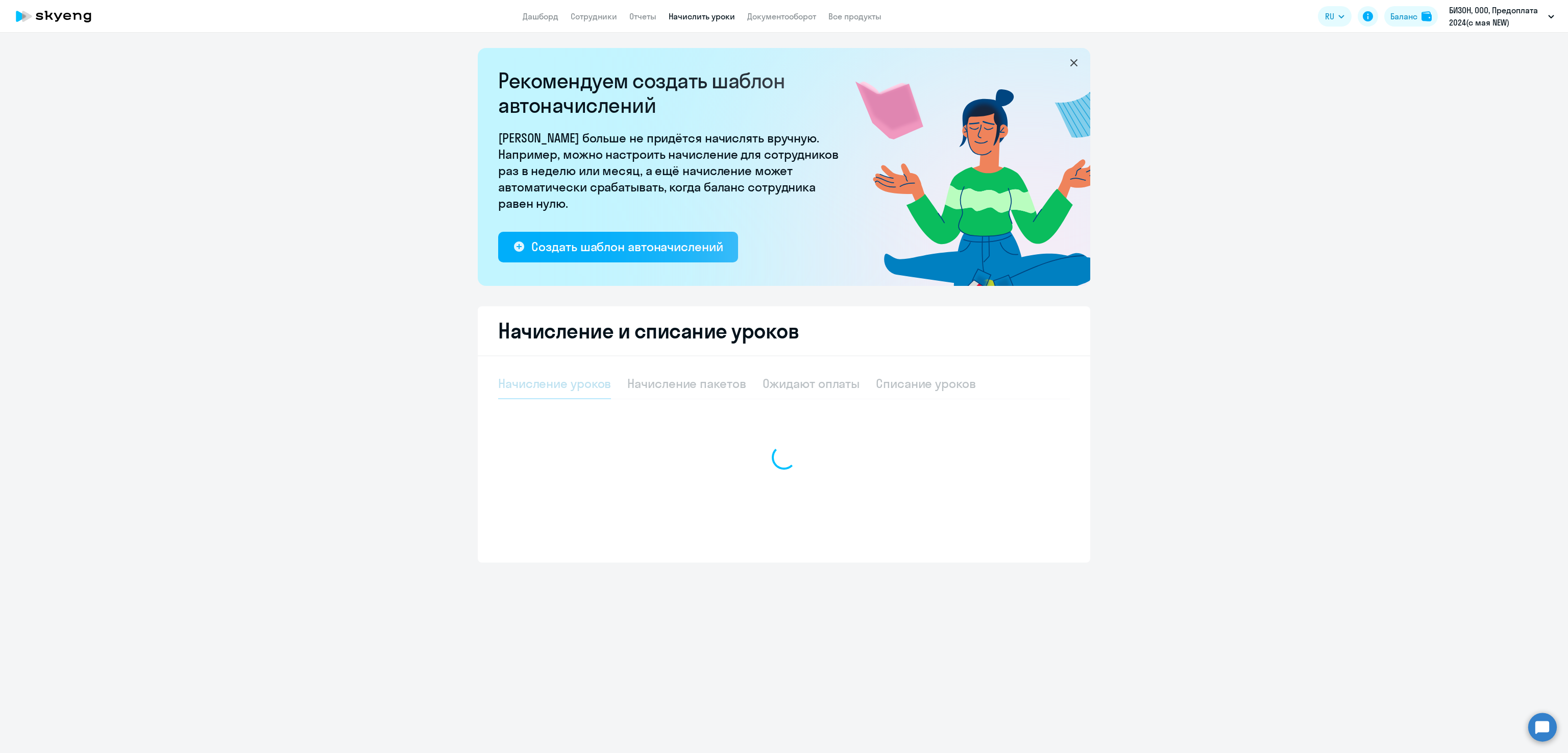
select select "10"
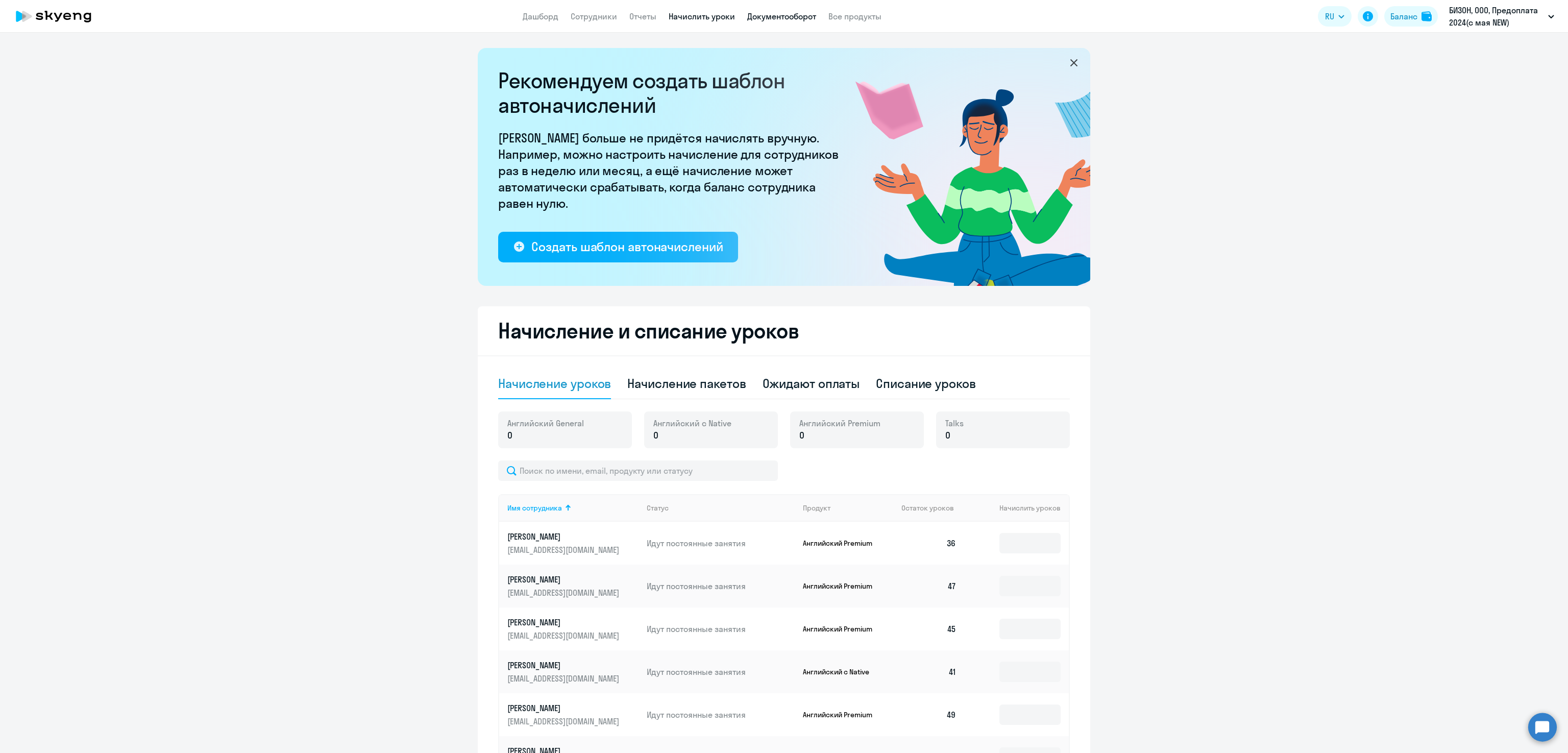
click at [794, 17] on link "Документооборот" at bounding box center [781, 16] width 69 height 10
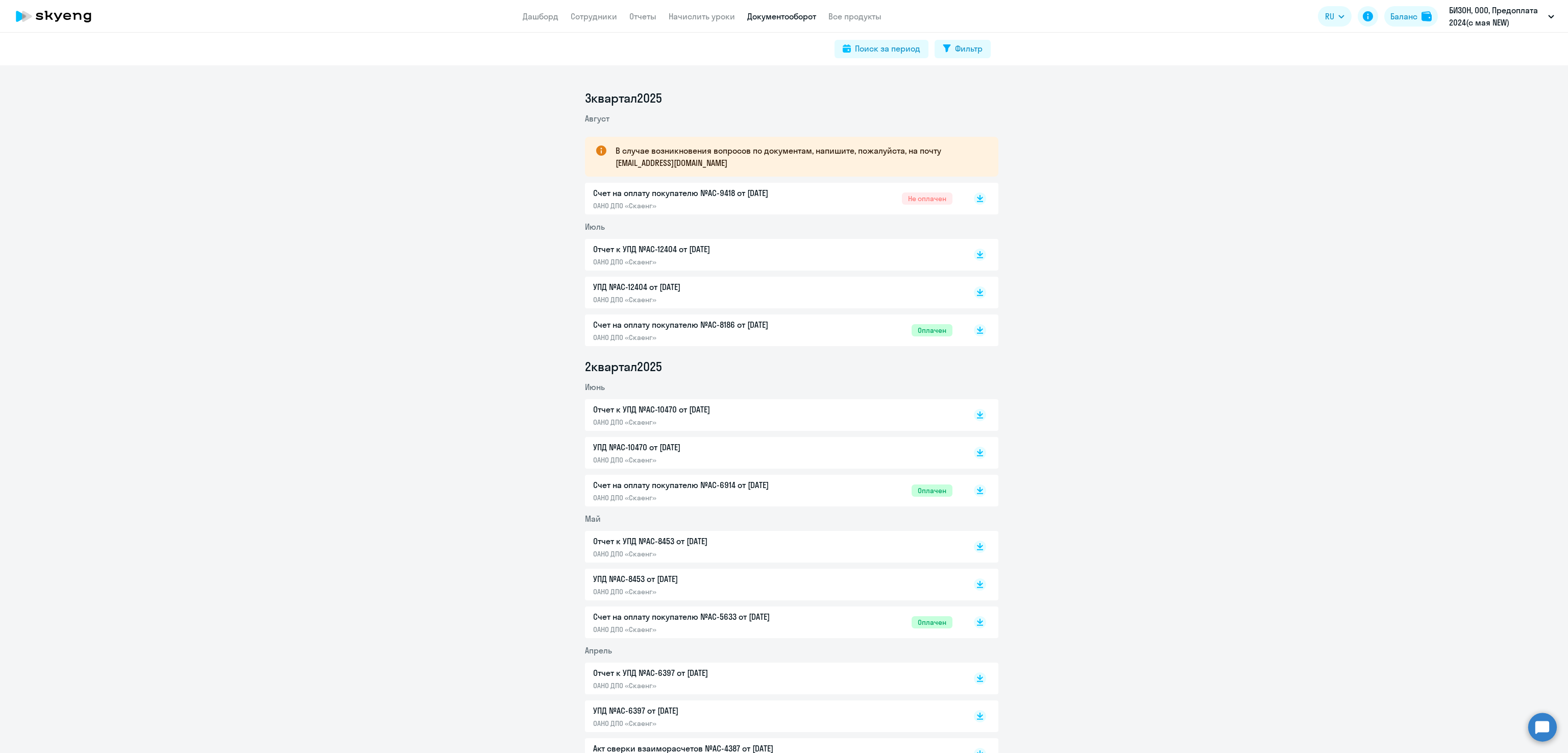
click at [857, 7] on app-header "Дашборд Сотрудники Отчеты Начислить уроки Документооборот Все продукты Дашборд …" at bounding box center [784, 16] width 1568 height 33
click at [856, 15] on link "Все продукты" at bounding box center [855, 16] width 53 height 10
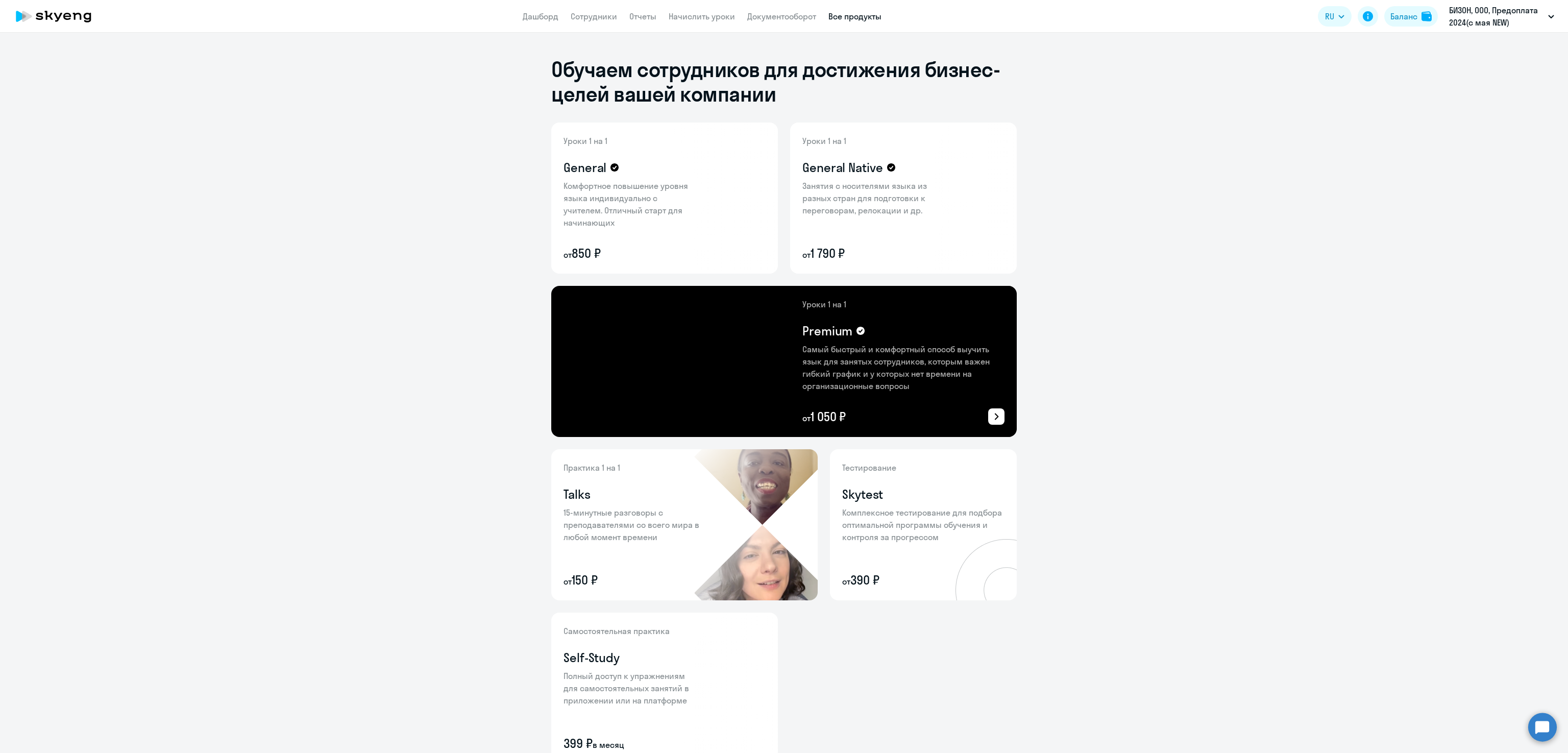
click at [867, 402] on div "Уроки 1 на 1 Premium Самый быстрый и комфортный способ выучить язык для занятых…" at bounding box center [903, 361] width 202 height 126
click at [990, 417] on icon at bounding box center [996, 416] width 12 height 12
click at [1273, 392] on div at bounding box center [784, 376] width 1568 height 753
click at [691, 14] on link "Начислить уроки" at bounding box center [702, 16] width 67 height 10
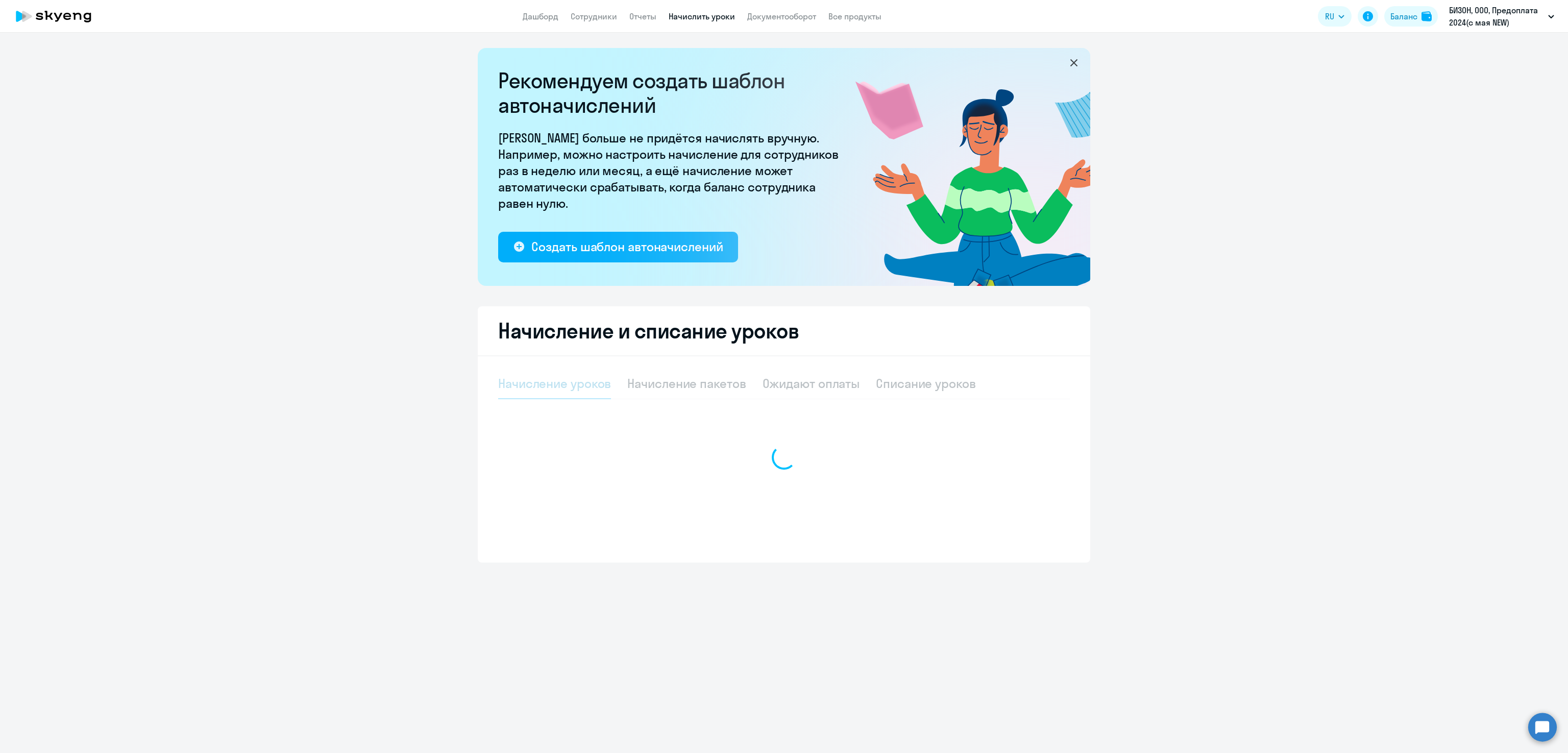
select select "10"
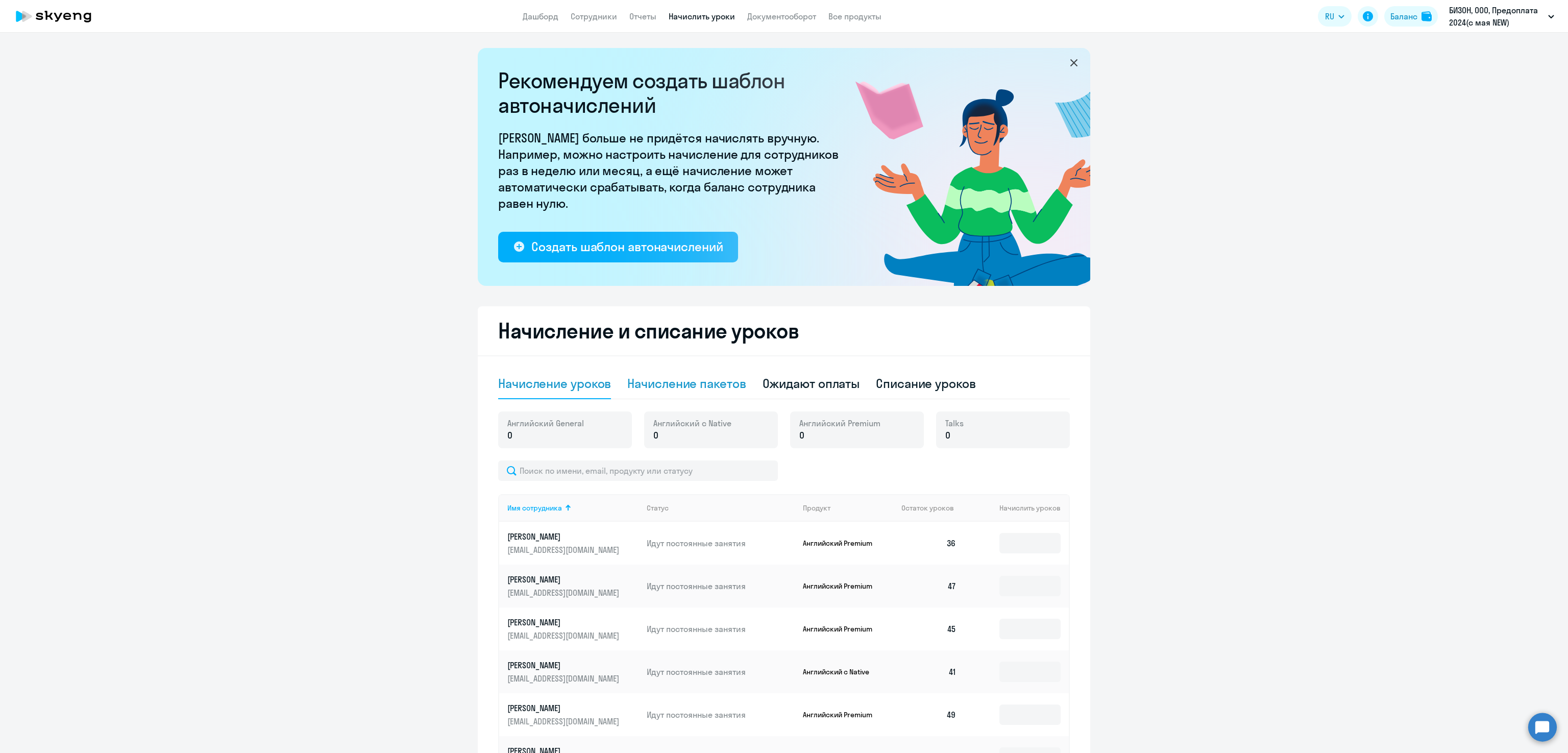
click at [691, 385] on div "Начисление пакетов" at bounding box center [686, 384] width 118 height 17
select select "10"
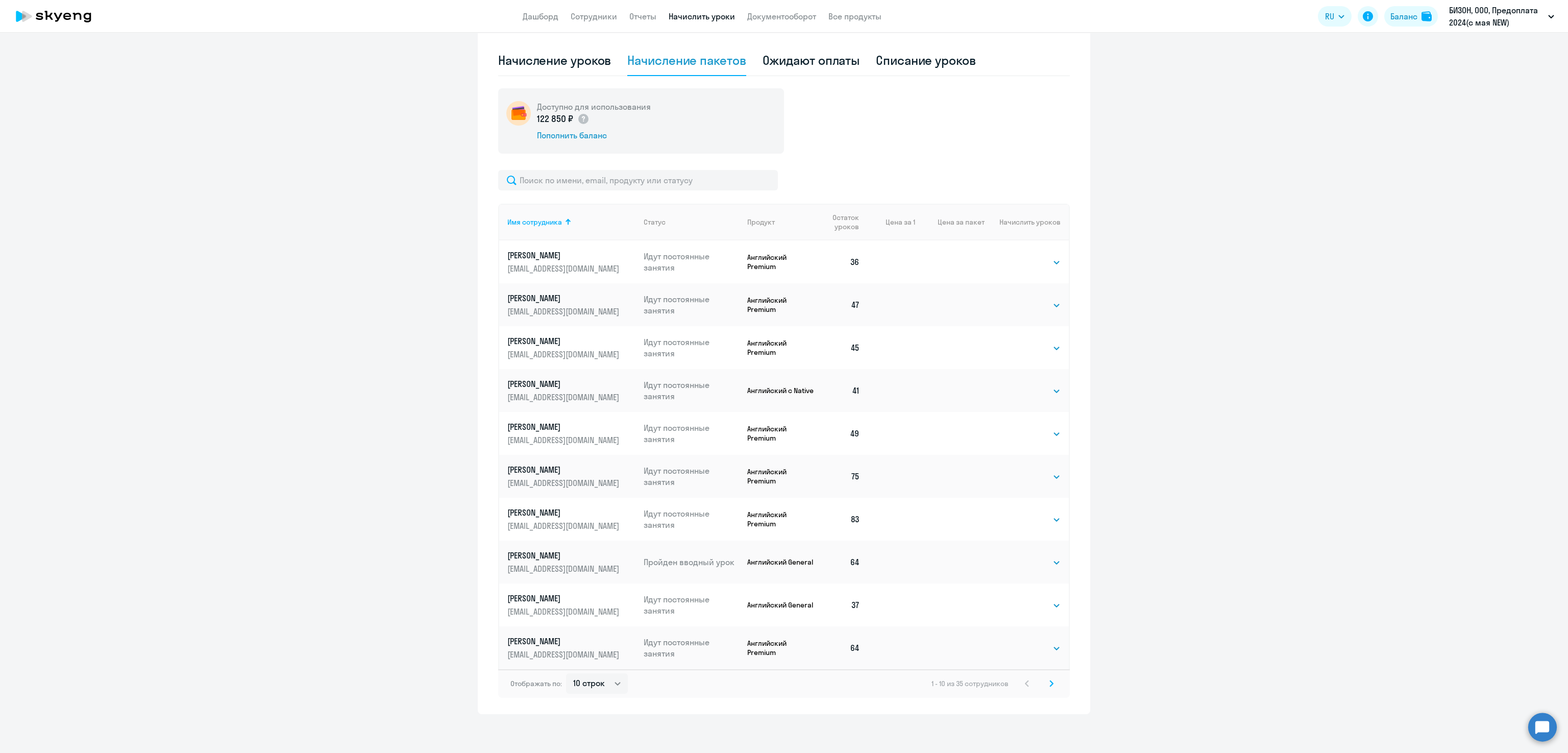
scroll to position [325, 0]
click at [1030, 260] on select "Выбрать 4 8 16 32 64 96 128" at bounding box center [1039, 261] width 42 height 12
select select "32"
click at [1019, 255] on select "Выбрать 4 8 16 32 64 96 128" at bounding box center [1039, 261] width 42 height 12
